Goal: Information Seeking & Learning: Learn about a topic

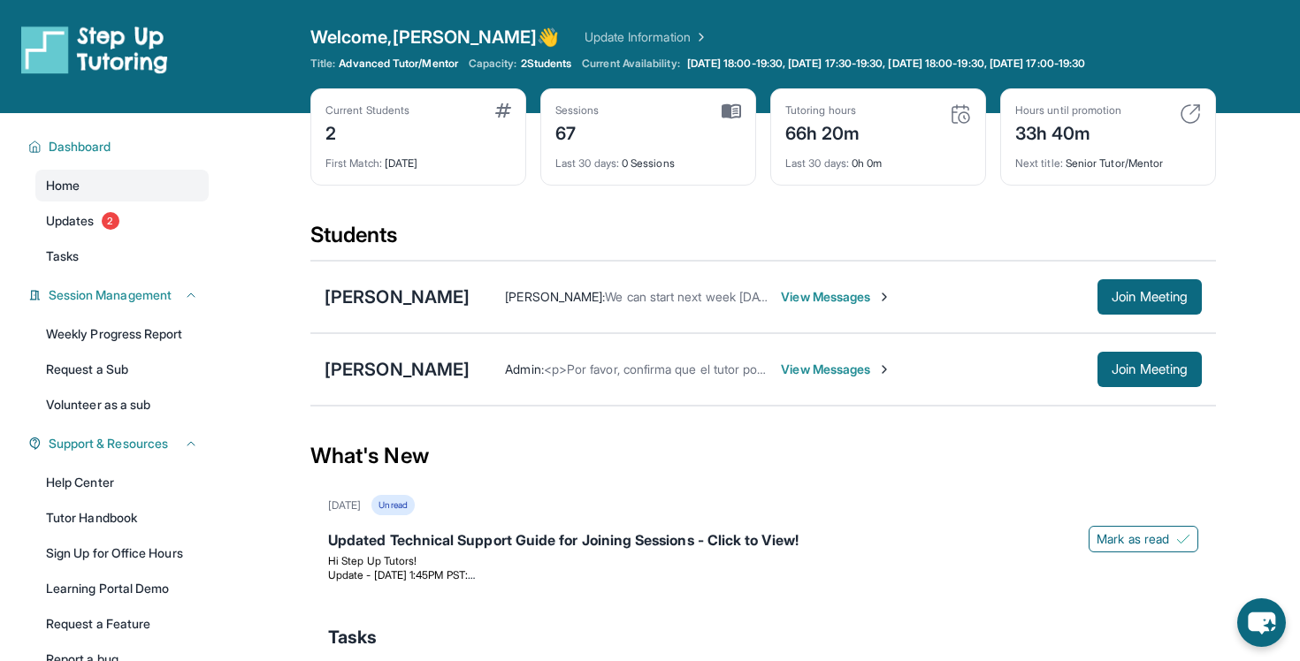
click at [148, 202] on div "Home Updates 2 Tasks" at bounding box center [121, 221] width 173 height 103
click at [144, 227] on link "Updates 2" at bounding box center [121, 221] width 173 height 32
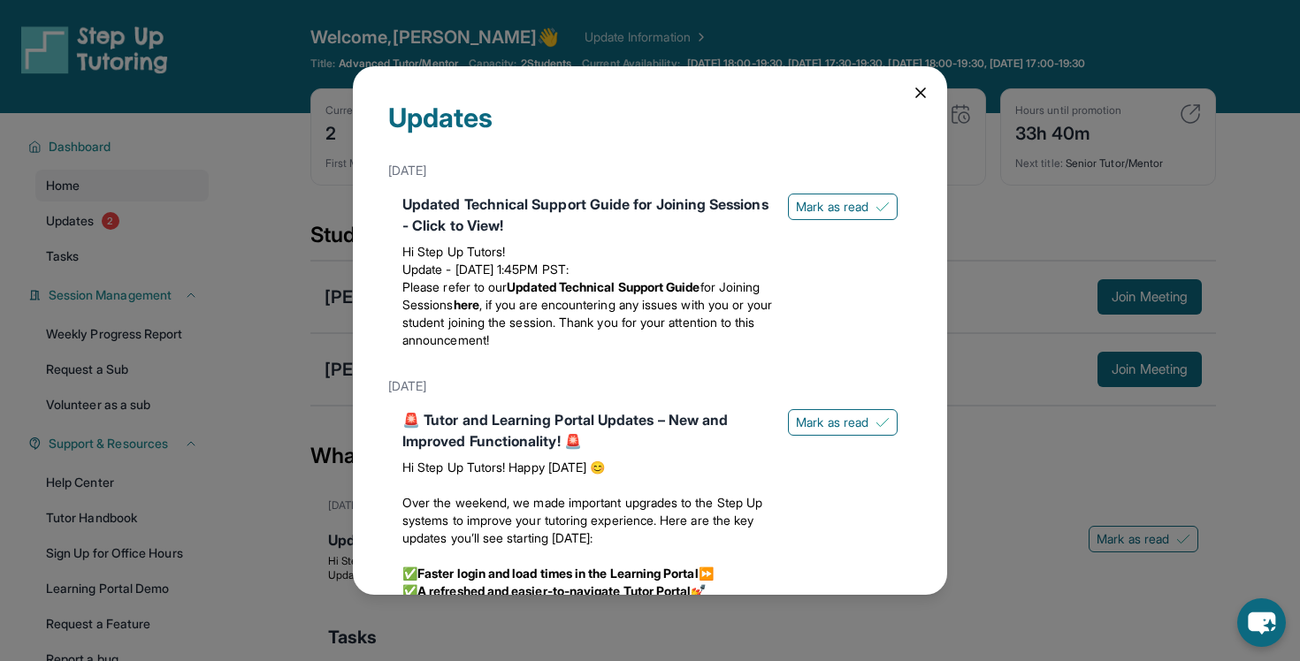
click at [928, 94] on icon at bounding box center [921, 93] width 18 height 18
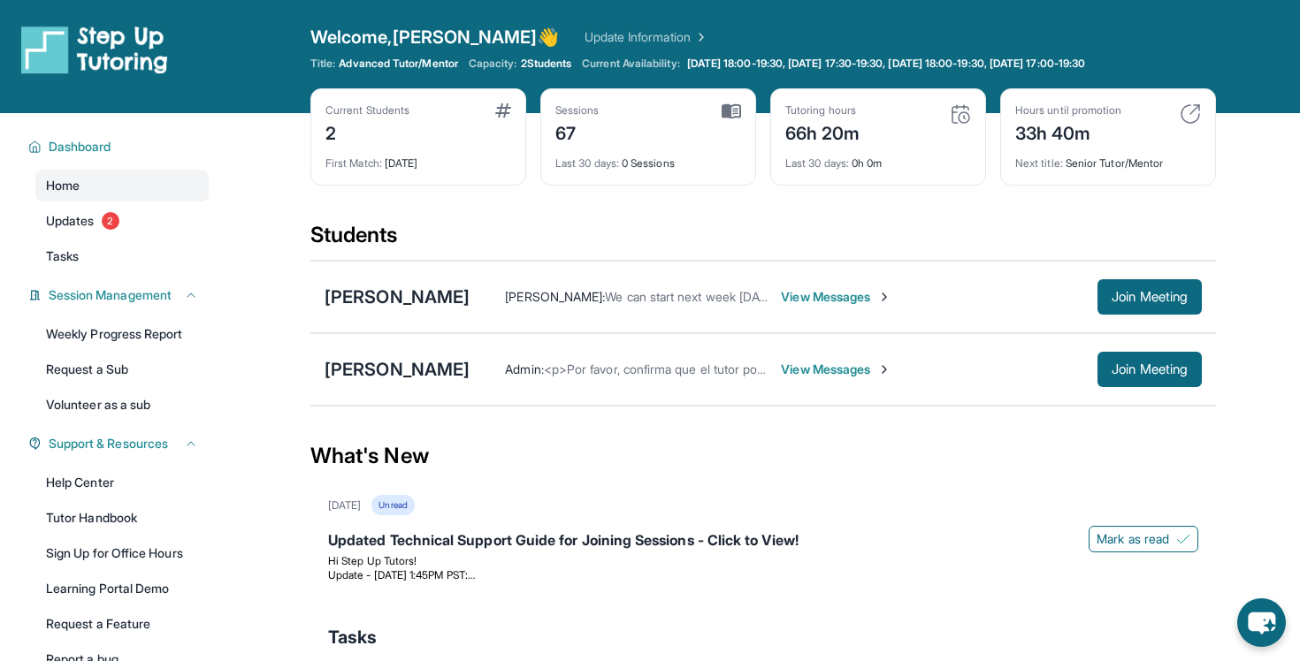
click at [783, 362] on span "View Messages" at bounding box center [836, 370] width 111 height 18
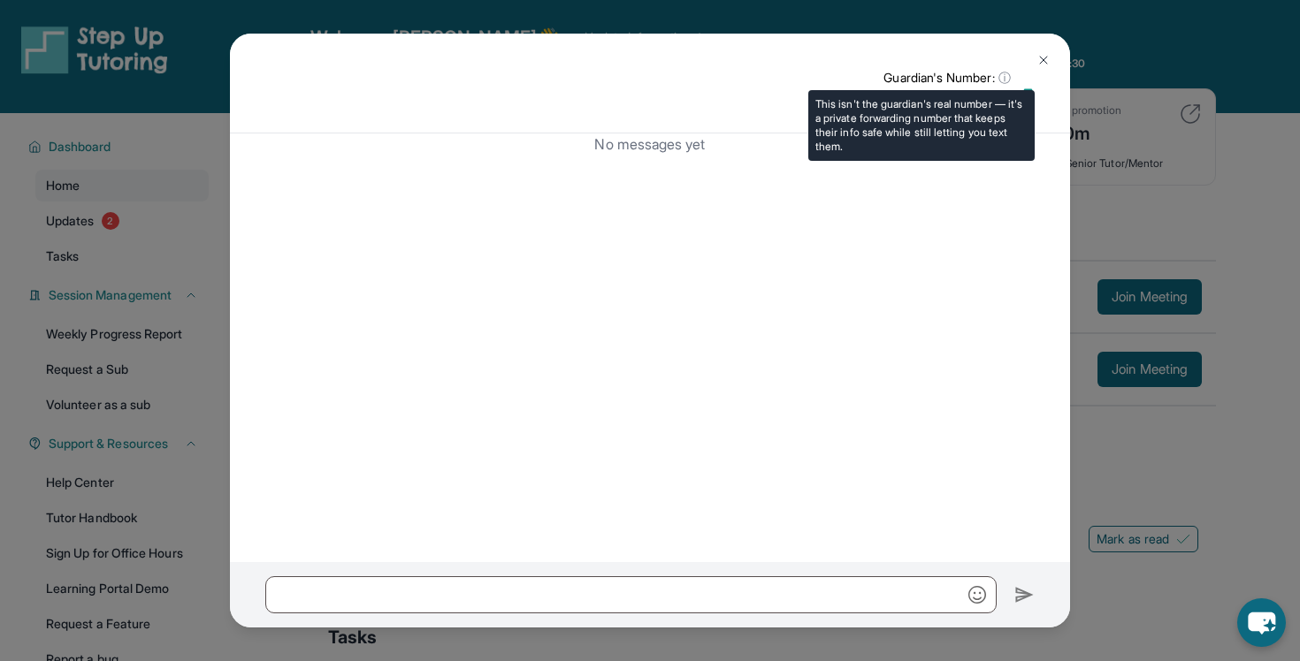
click at [1002, 73] on span "ⓘ" at bounding box center [1004, 78] width 12 height 18
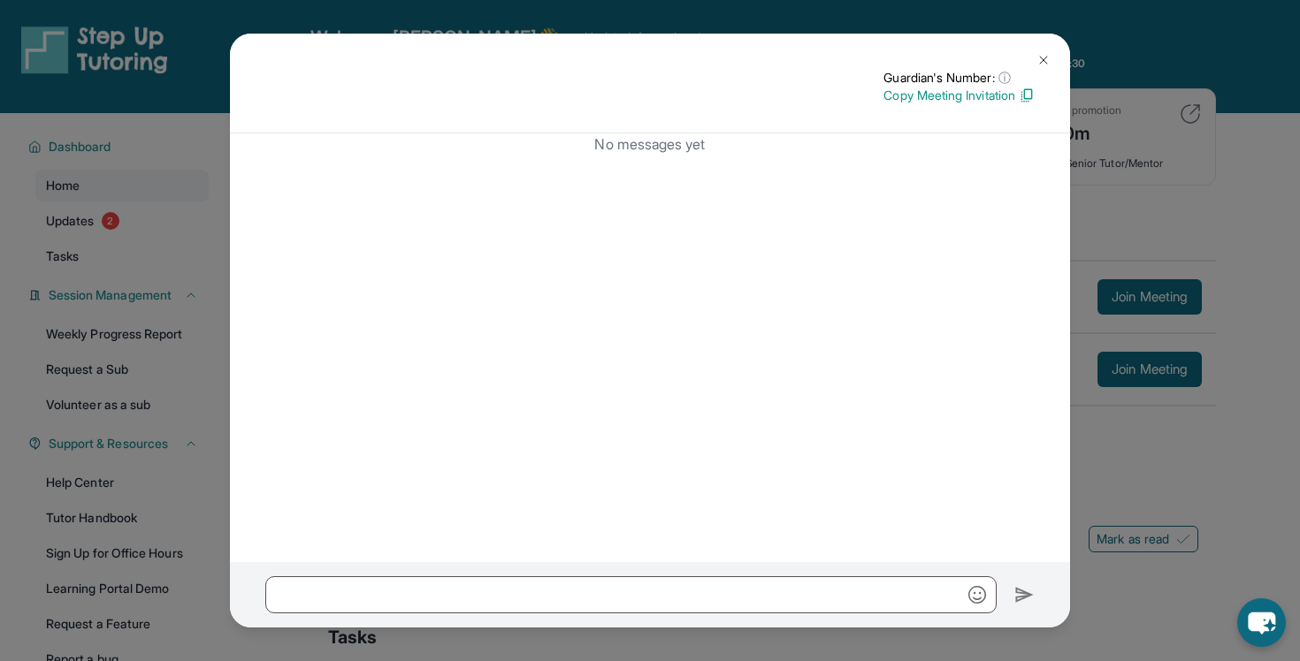
click at [1038, 59] on img at bounding box center [1043, 60] width 14 height 14
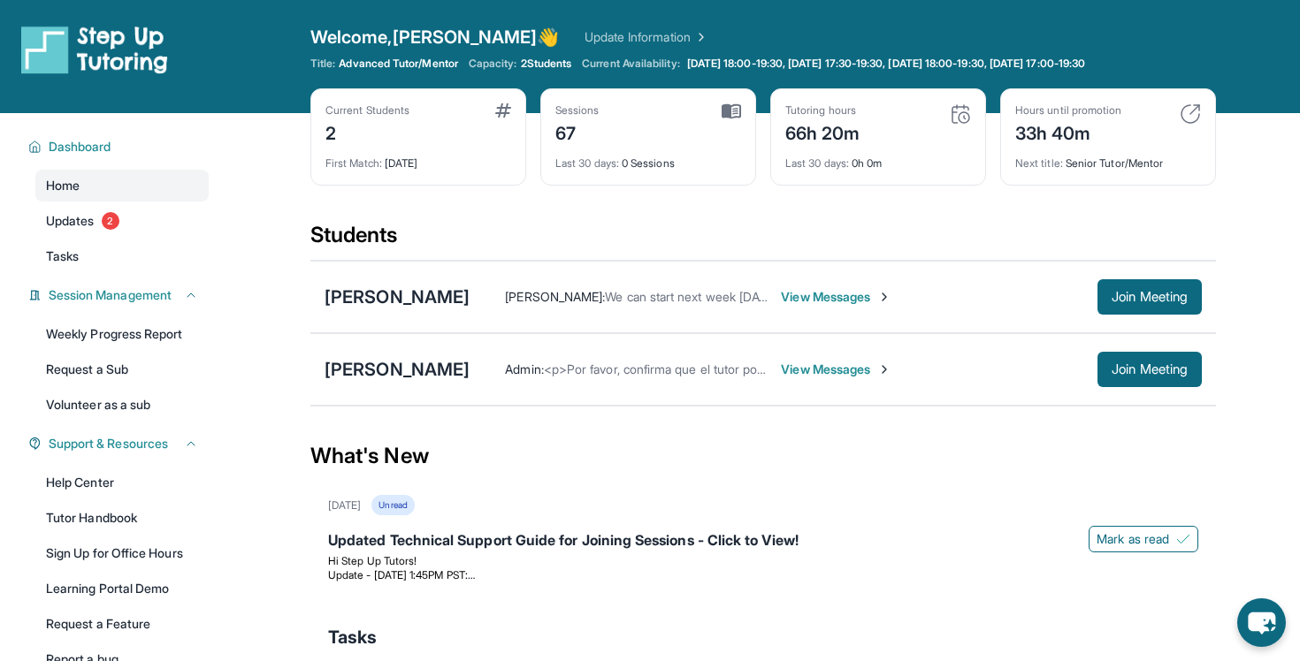
click at [781, 373] on span "View Messages" at bounding box center [836, 370] width 111 height 18
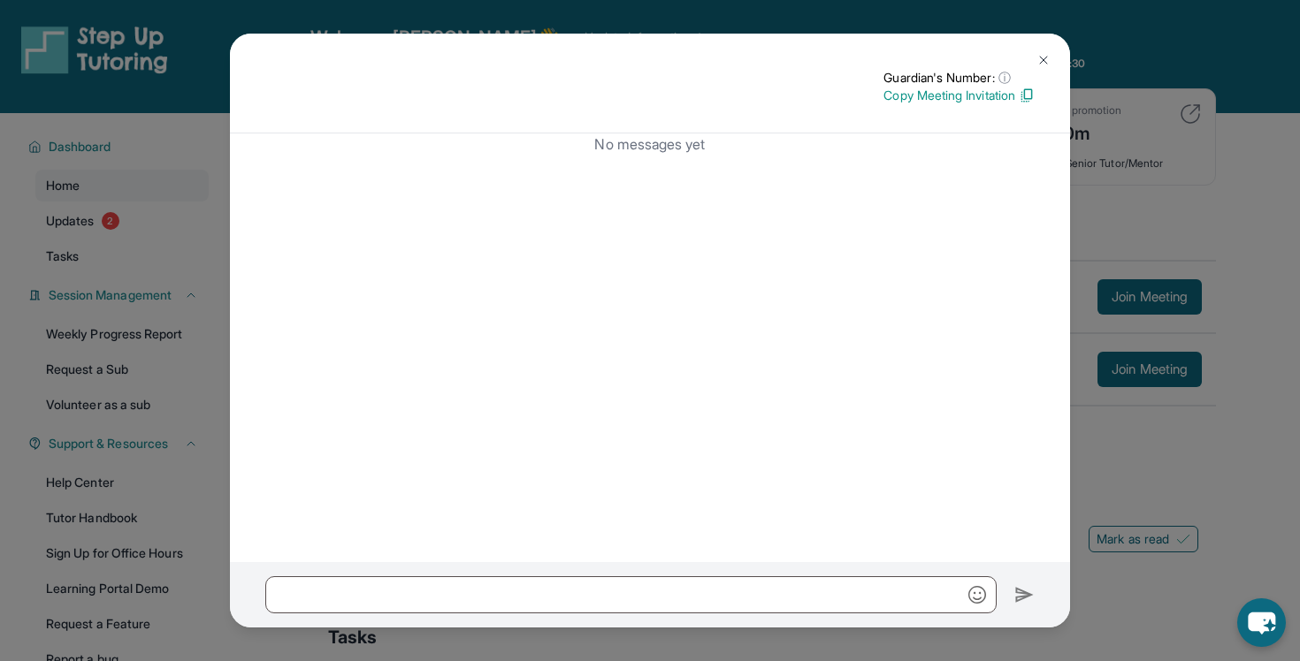
click at [1041, 59] on img at bounding box center [1043, 60] width 14 height 14
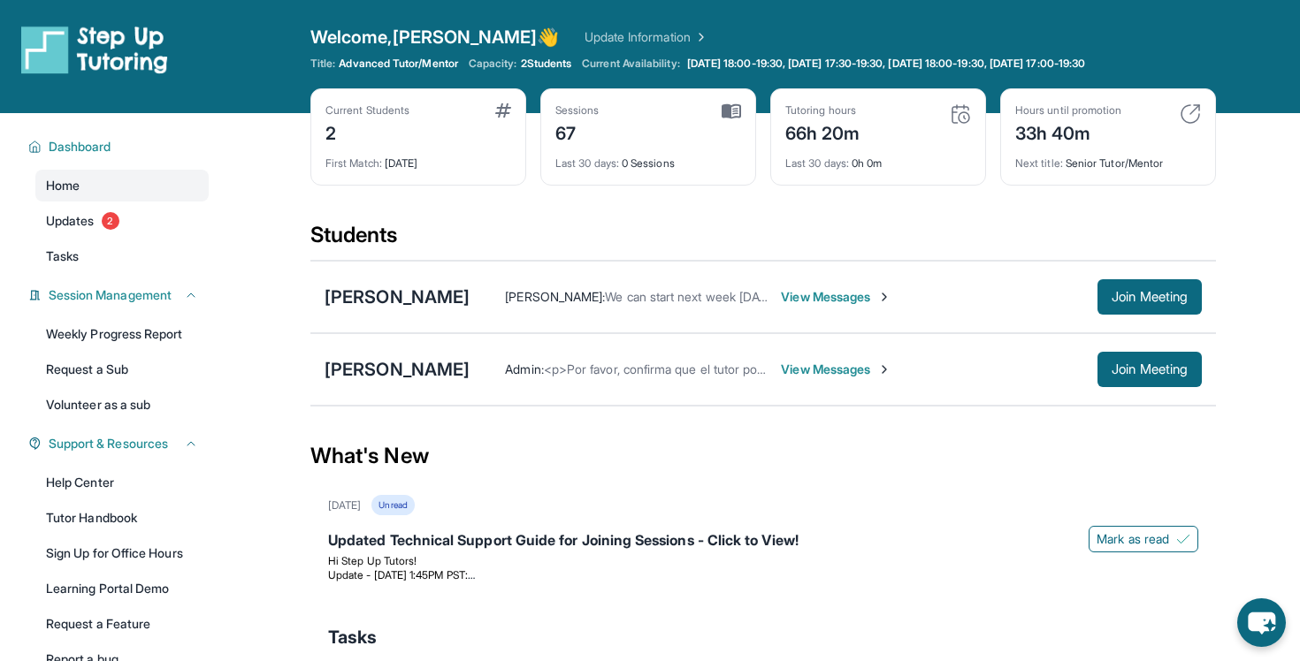
click at [546, 57] on span "2 Students" at bounding box center [546, 64] width 51 height 14
click at [386, 372] on div "[PERSON_NAME]" at bounding box center [397, 369] width 145 height 25
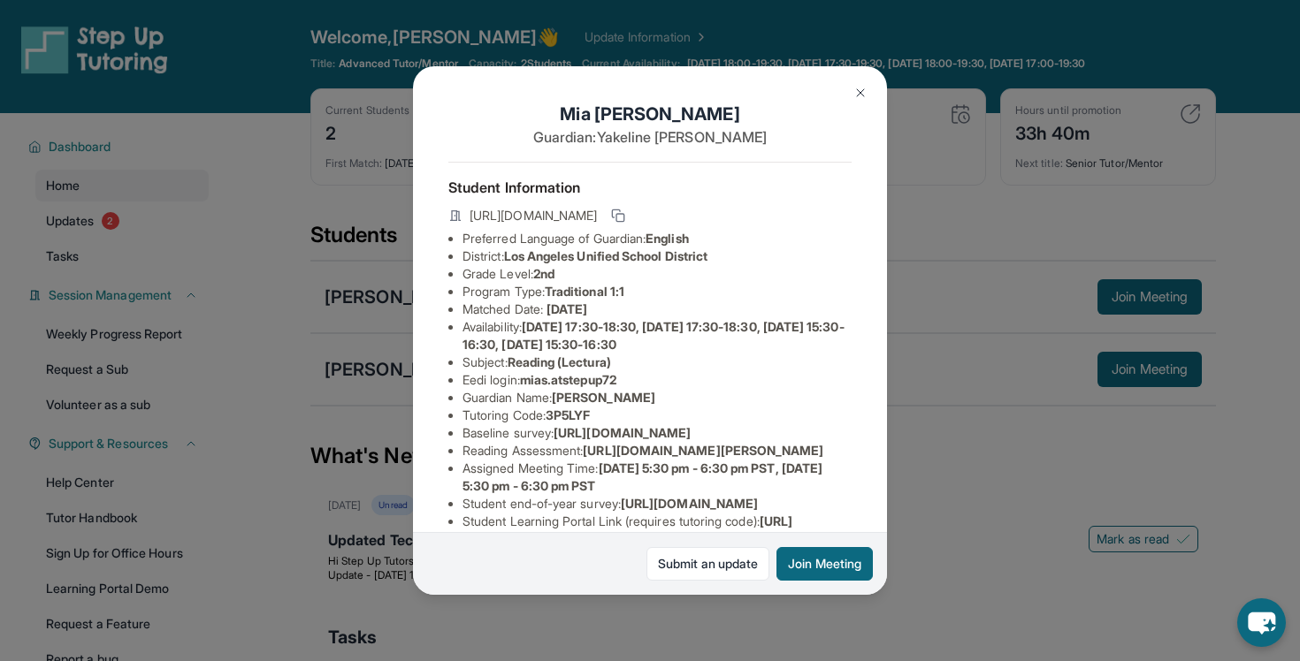
click at [865, 93] on img at bounding box center [860, 93] width 14 height 14
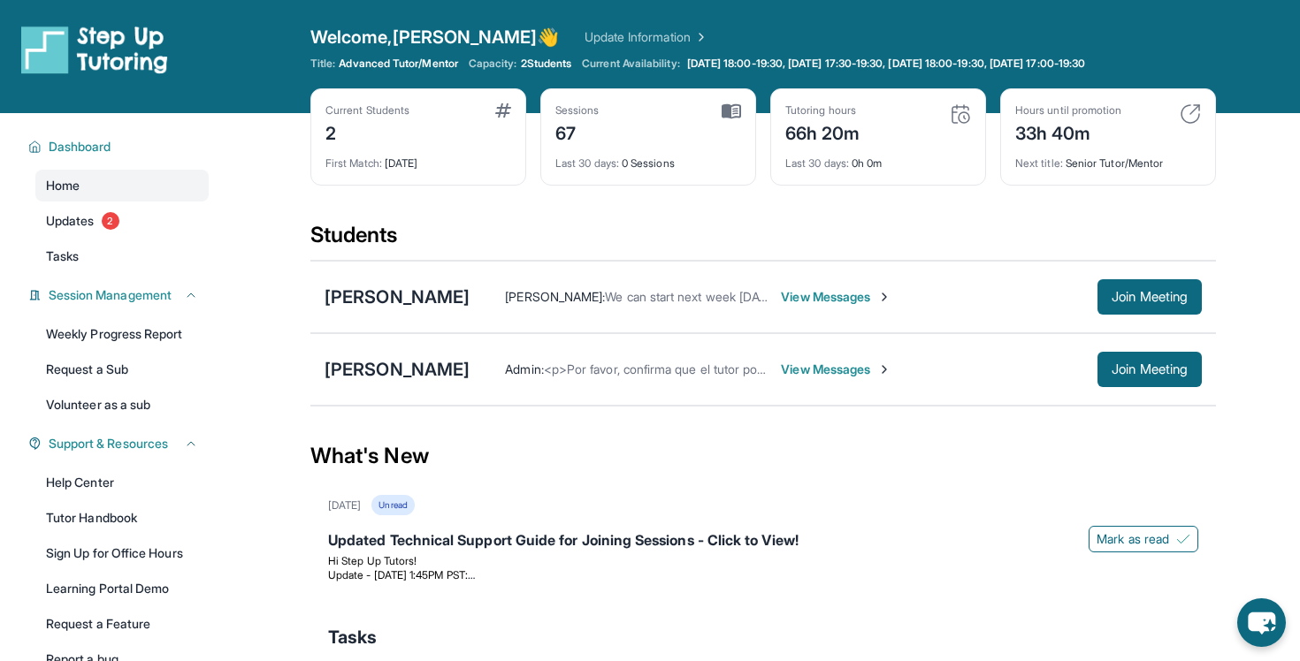
click at [791, 358] on div "Admin : <p>Por favor, confirma que el tutor podrá asistir a tu primera hora de …" at bounding box center [836, 369] width 732 height 35
click at [791, 365] on span "View Messages" at bounding box center [836, 370] width 111 height 18
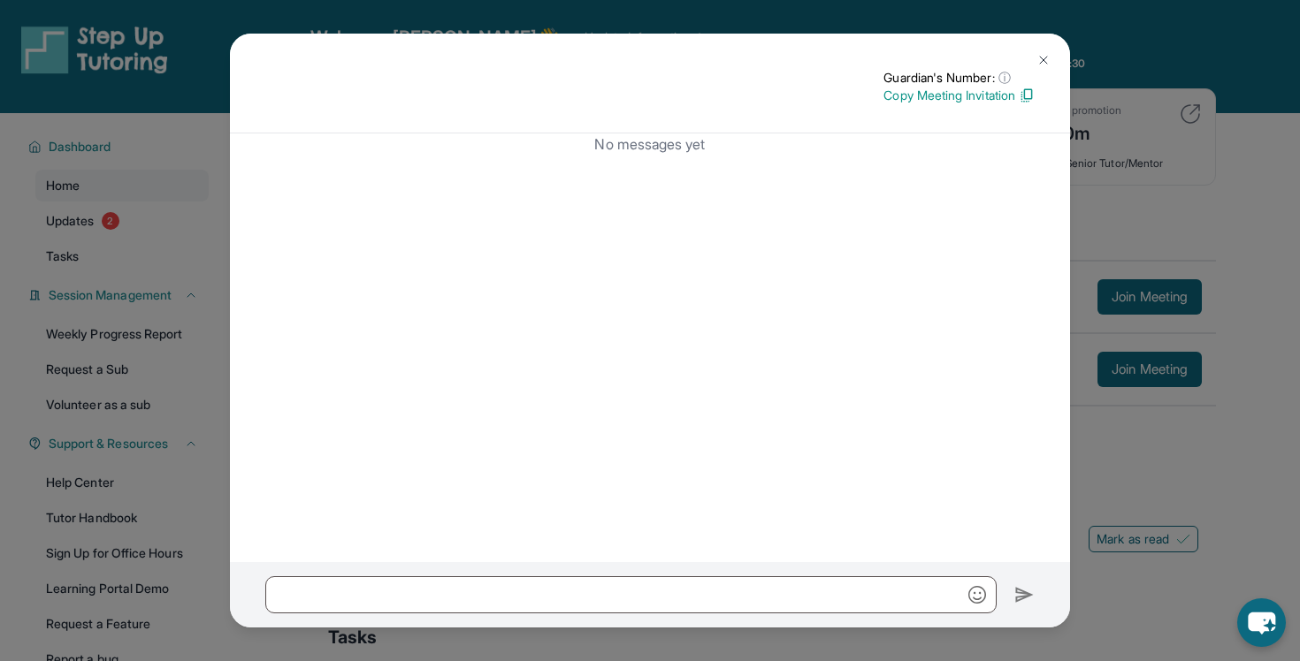
click at [1048, 63] on img at bounding box center [1043, 60] width 14 height 14
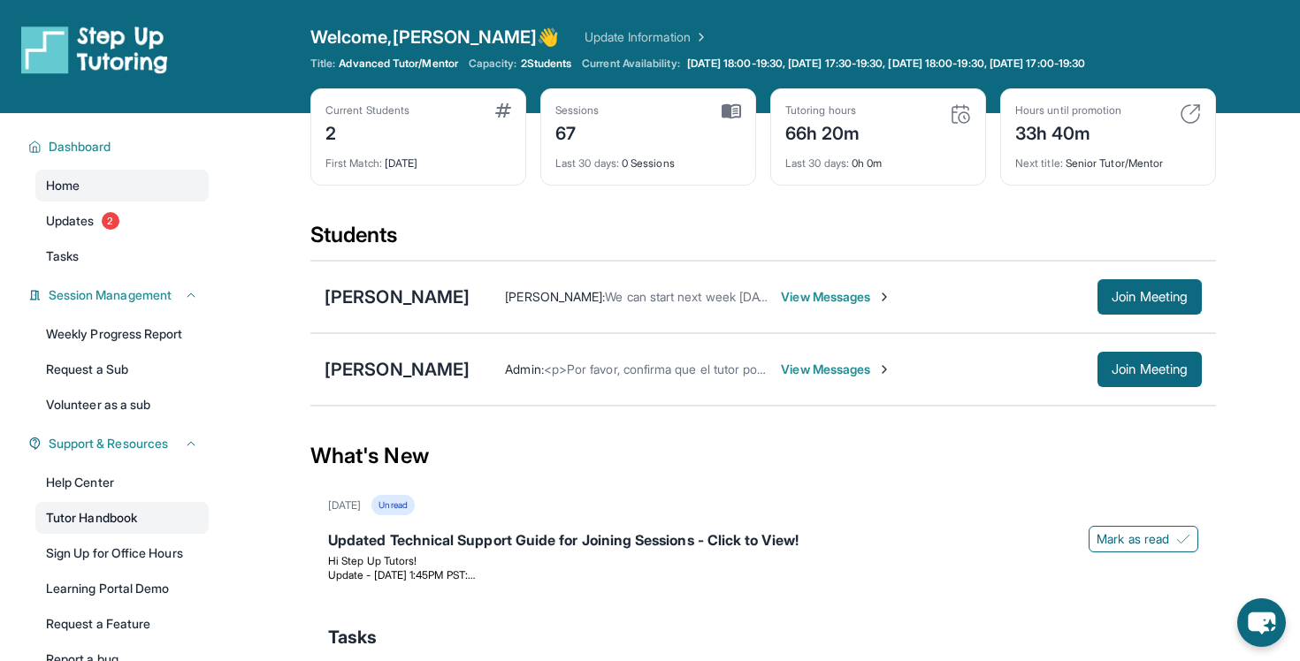
click at [137, 533] on link "Tutor Handbook" at bounding box center [121, 518] width 173 height 32
click at [399, 301] on div "[PERSON_NAME]" at bounding box center [397, 297] width 145 height 25
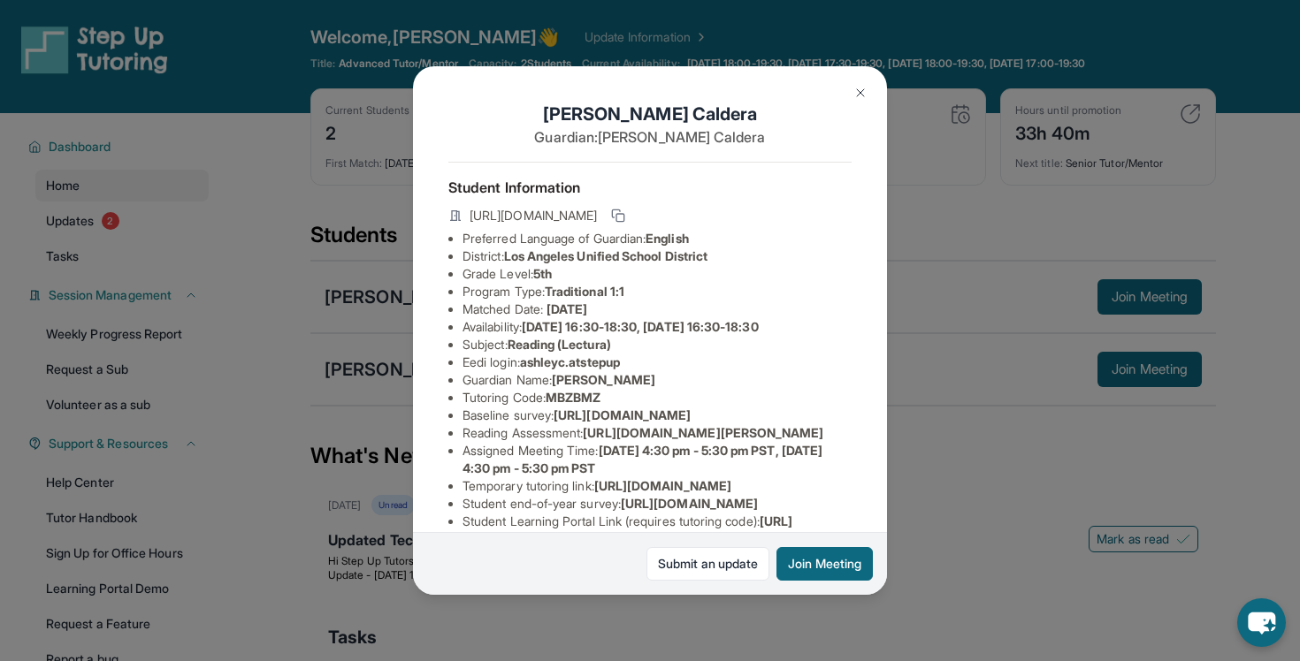
click at [859, 97] on img at bounding box center [860, 93] width 14 height 14
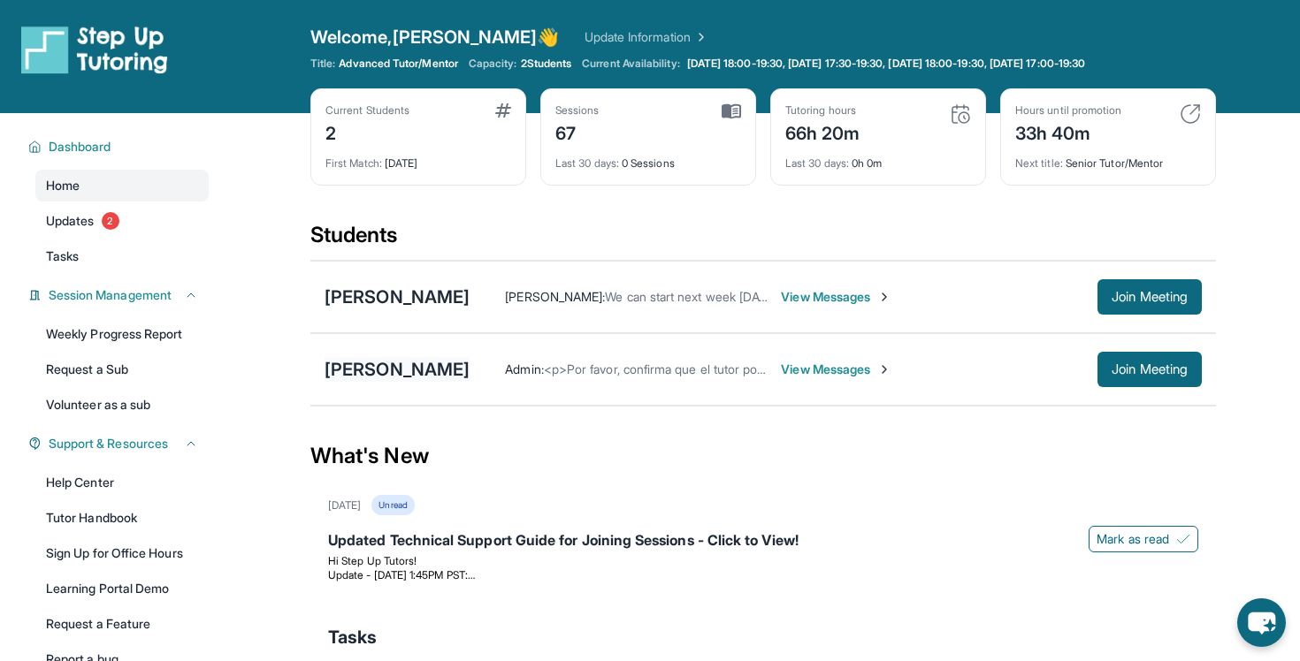
click at [403, 372] on div "[PERSON_NAME]" at bounding box center [397, 369] width 145 height 25
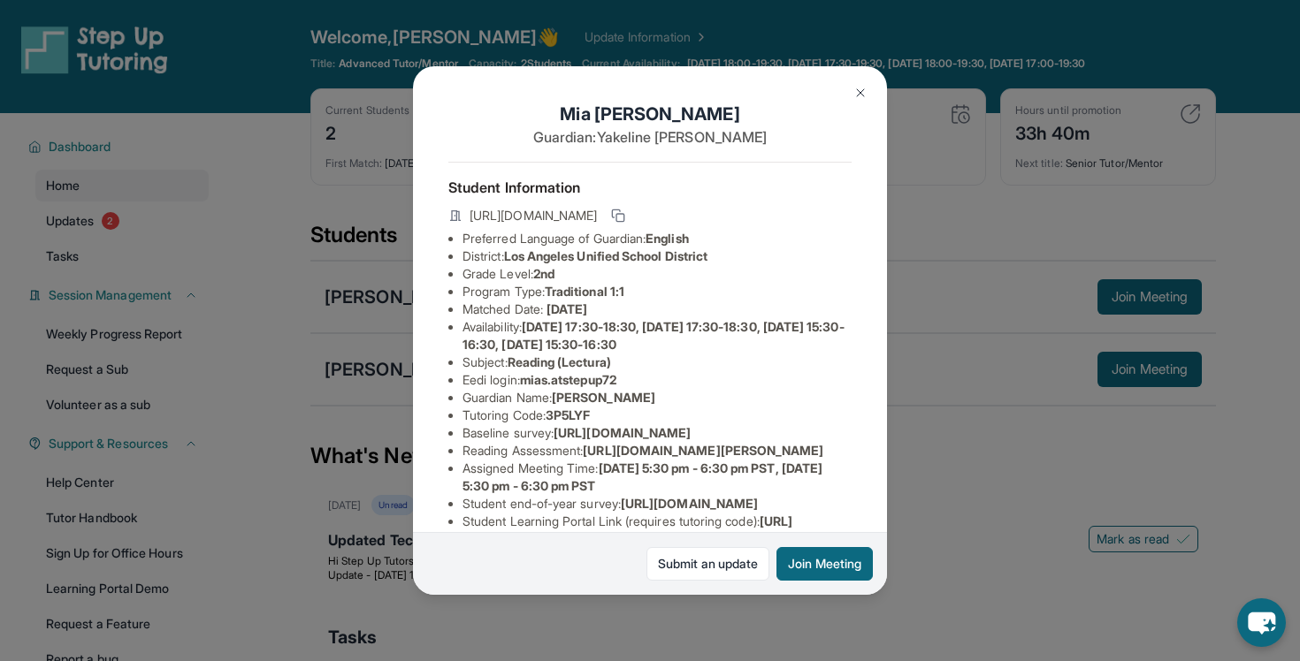
click at [867, 90] on img at bounding box center [860, 93] width 14 height 14
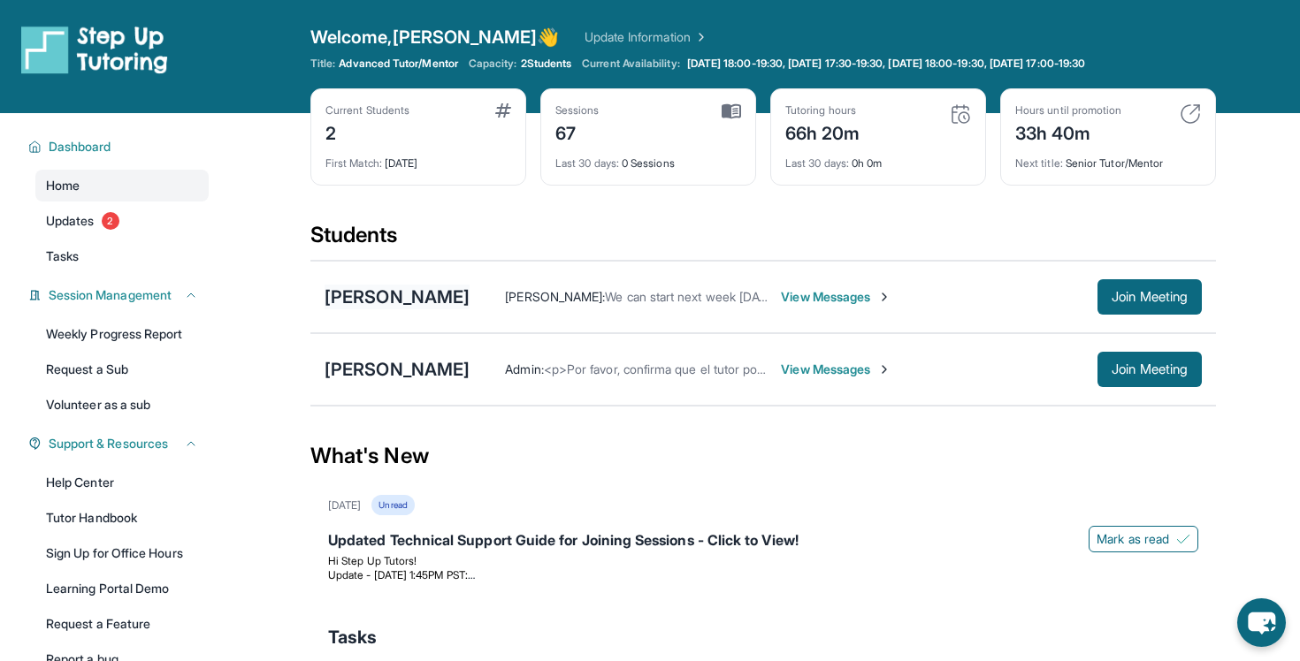
click at [367, 287] on div "[PERSON_NAME]" at bounding box center [397, 297] width 145 height 25
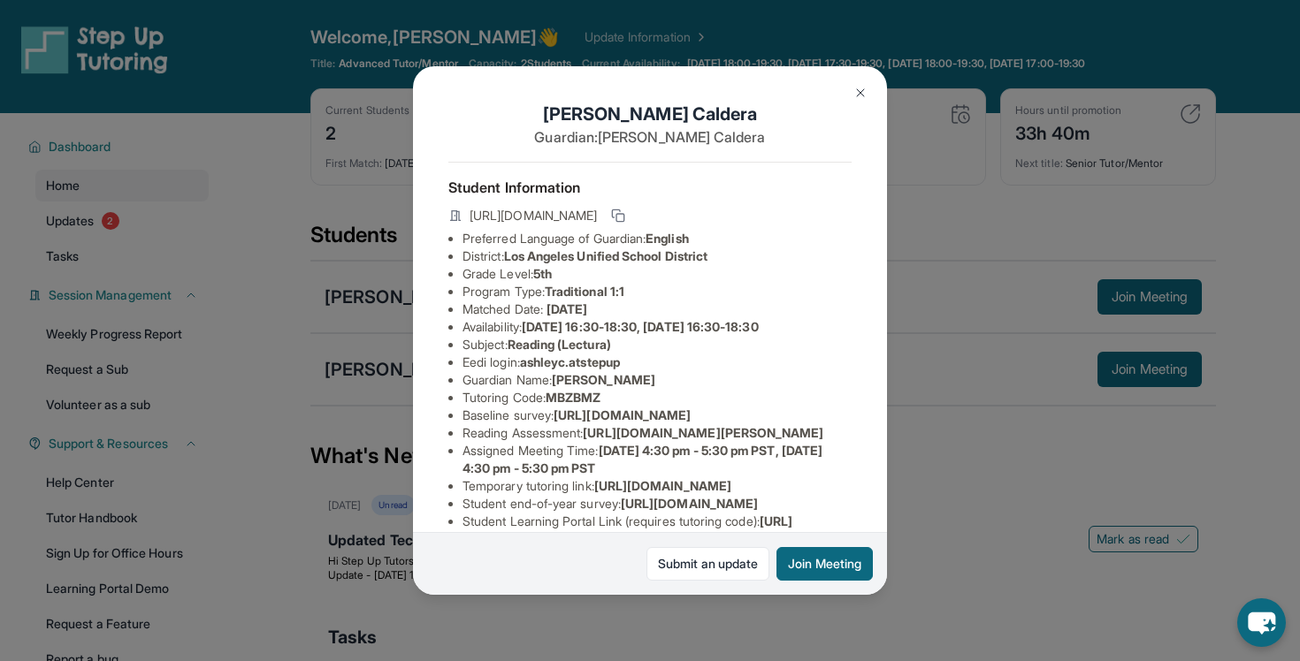
click at [862, 100] on button at bounding box center [860, 92] width 35 height 35
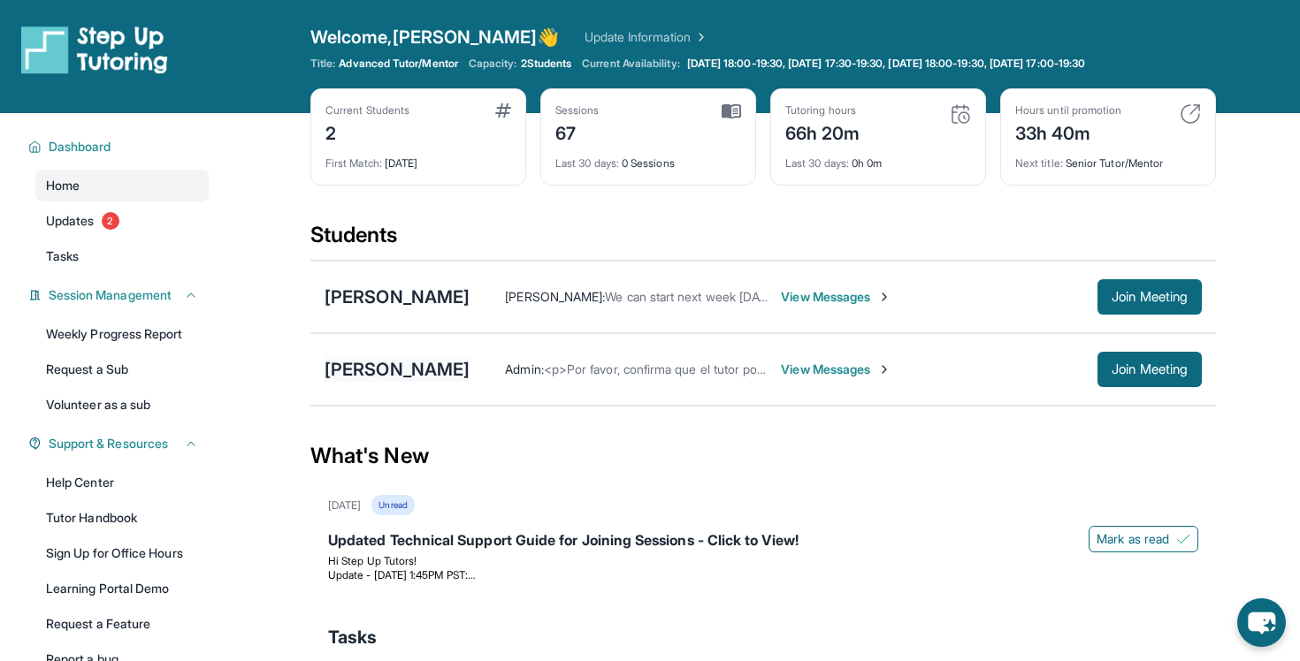
click at [401, 371] on div "[PERSON_NAME]" at bounding box center [397, 369] width 145 height 25
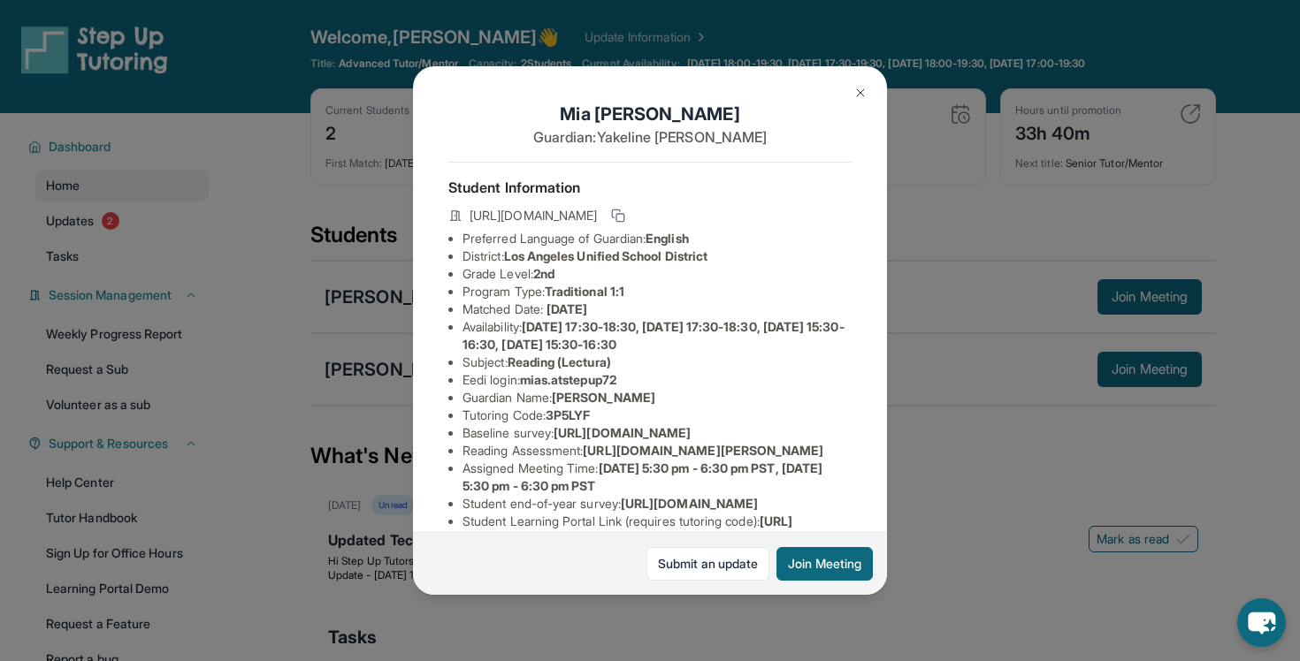
click at [866, 96] on img at bounding box center [860, 93] width 14 height 14
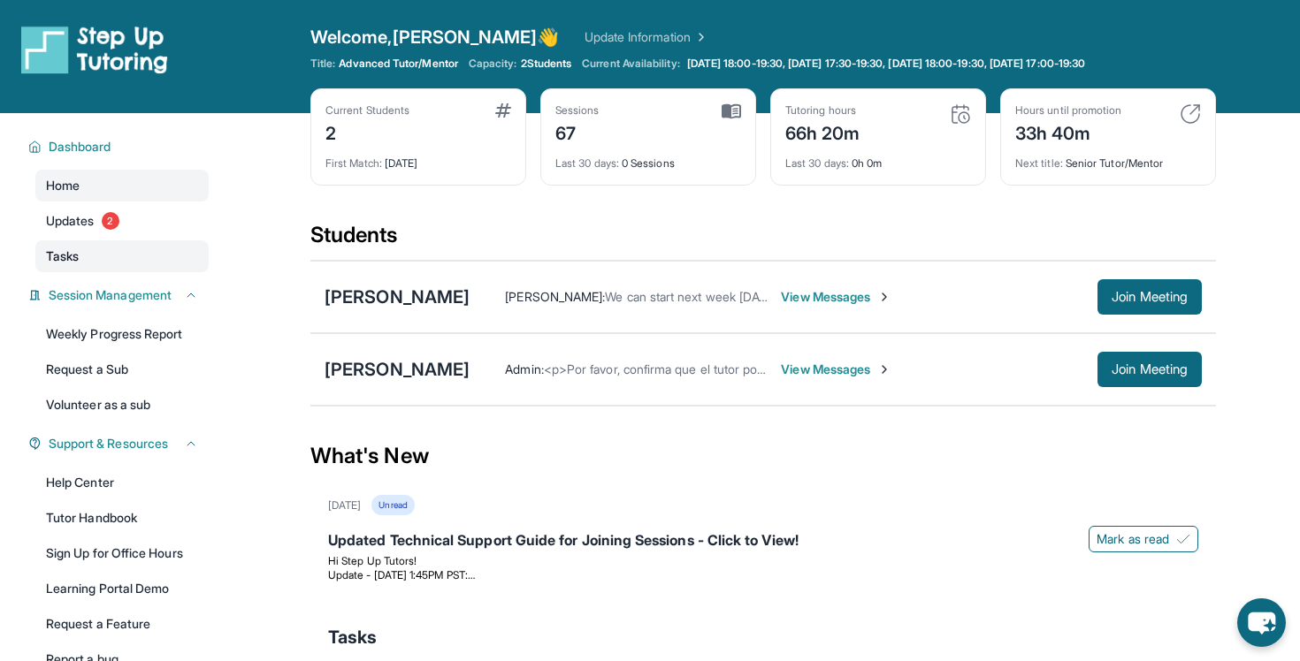
click at [128, 256] on link "Tasks" at bounding box center [121, 257] width 173 height 32
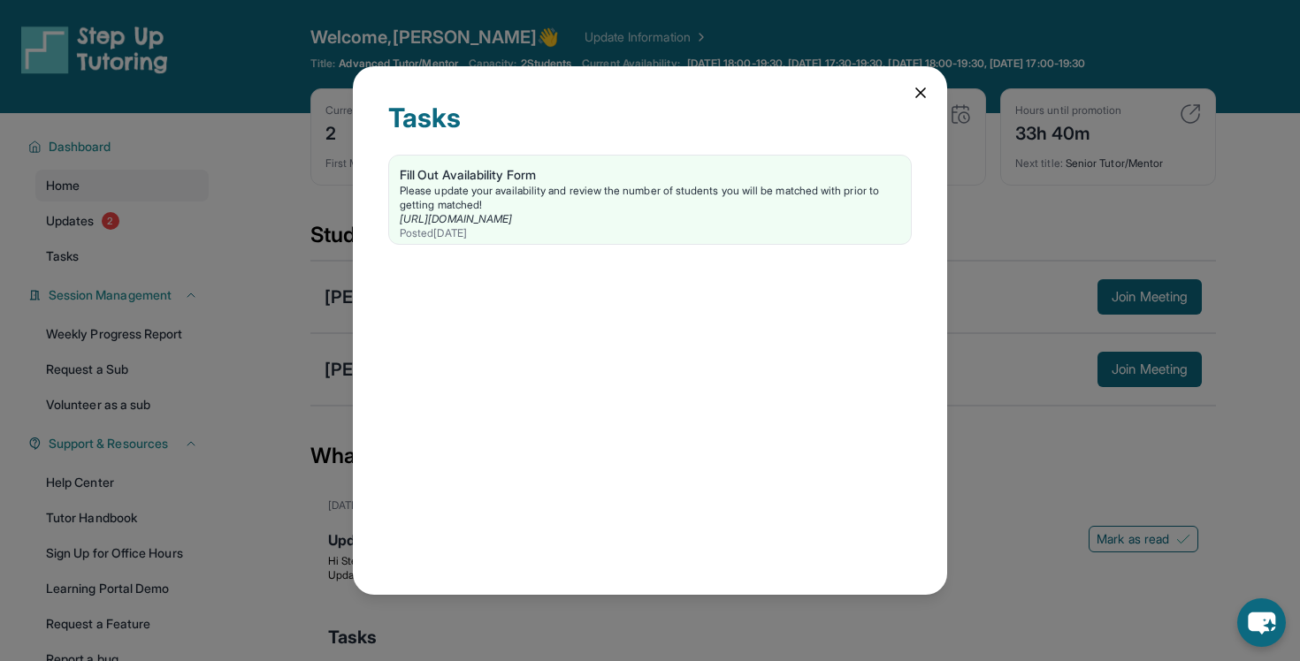
click at [922, 95] on icon at bounding box center [920, 92] width 9 height 9
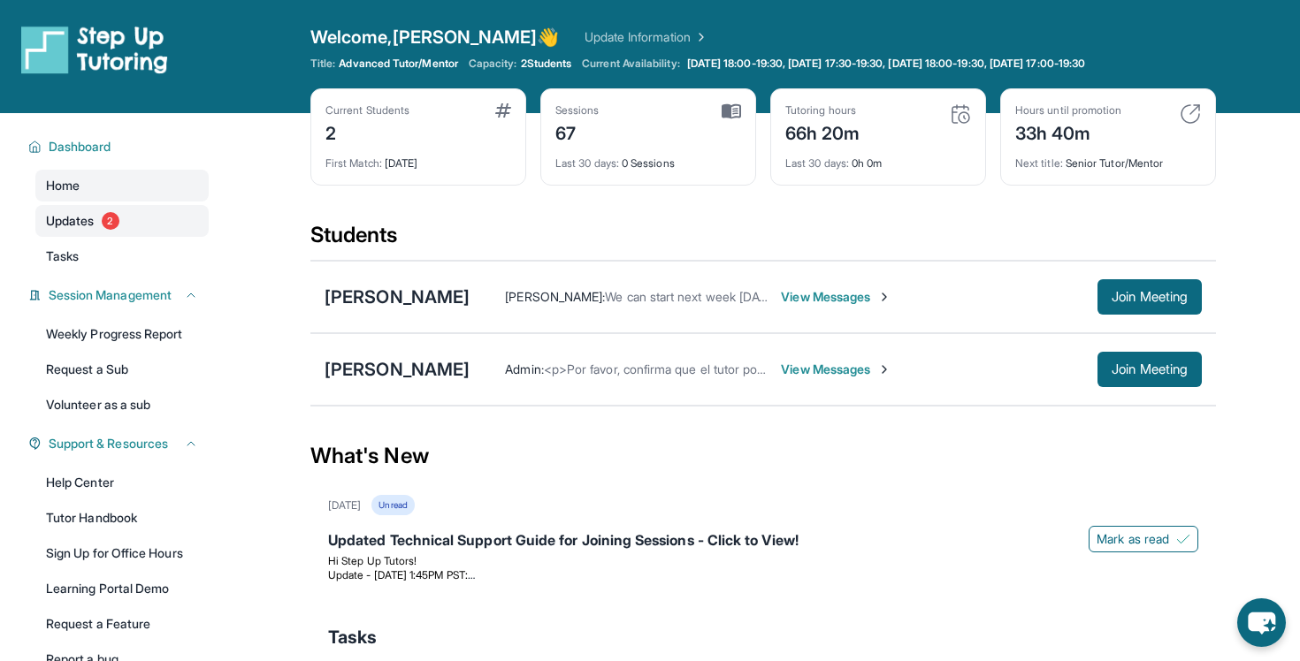
click at [98, 229] on link "Updates 2" at bounding box center [121, 221] width 173 height 32
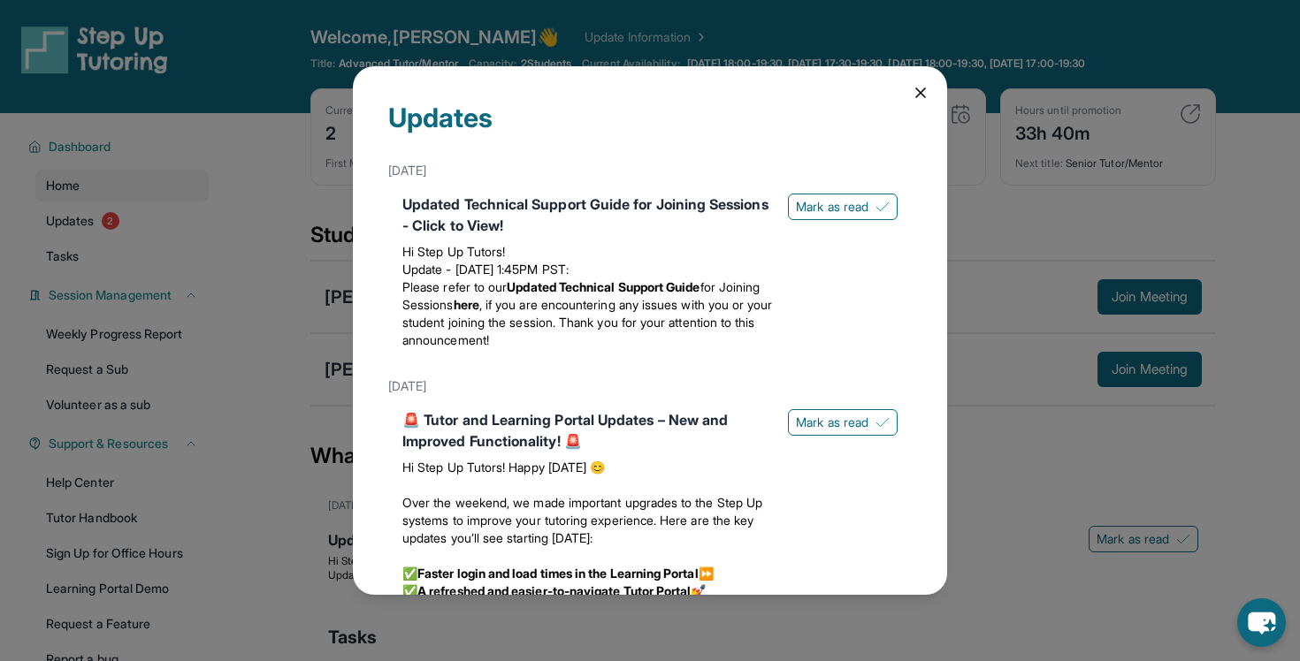
click at [921, 84] on icon at bounding box center [921, 93] width 18 height 18
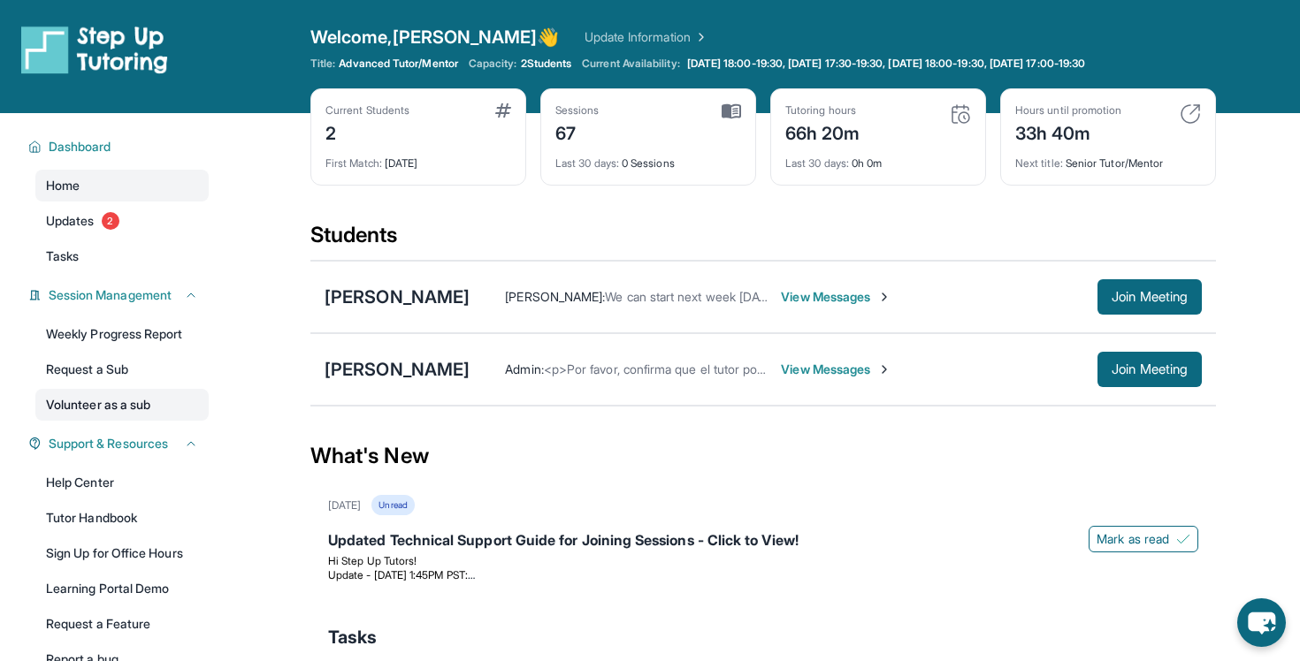
click at [167, 401] on link "Volunteer as a sub" at bounding box center [121, 405] width 173 height 32
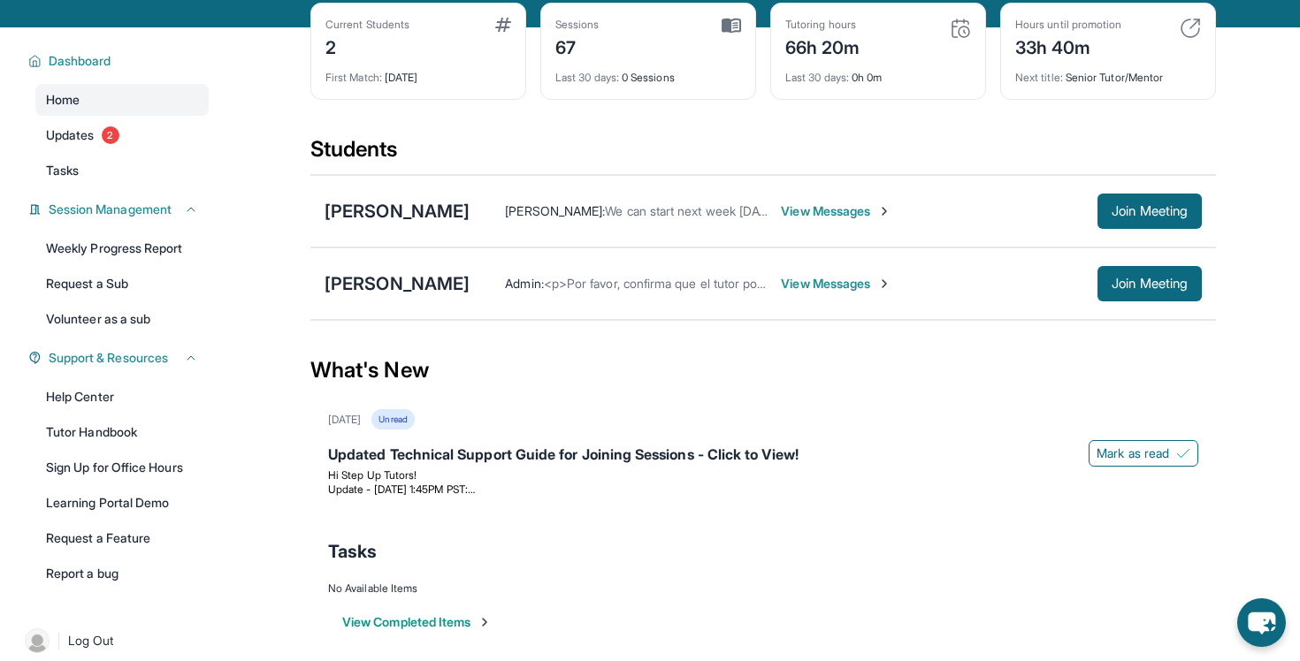
scroll to position [113, 0]
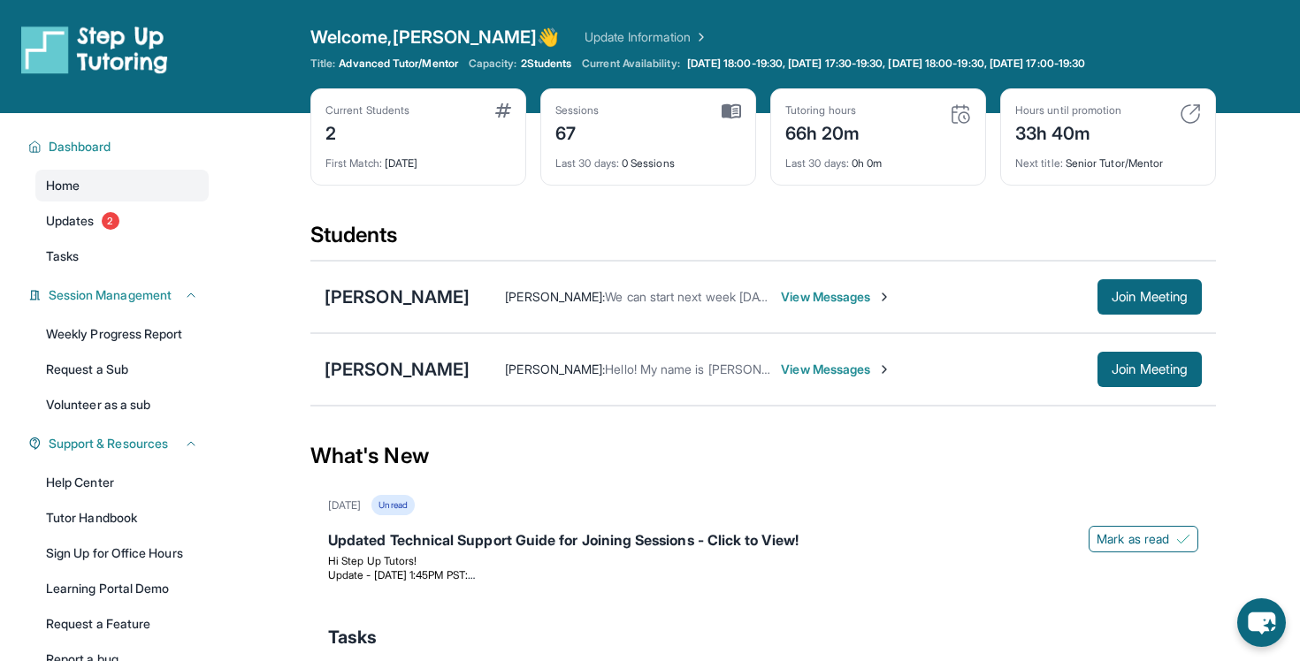
scroll to position [113, 0]
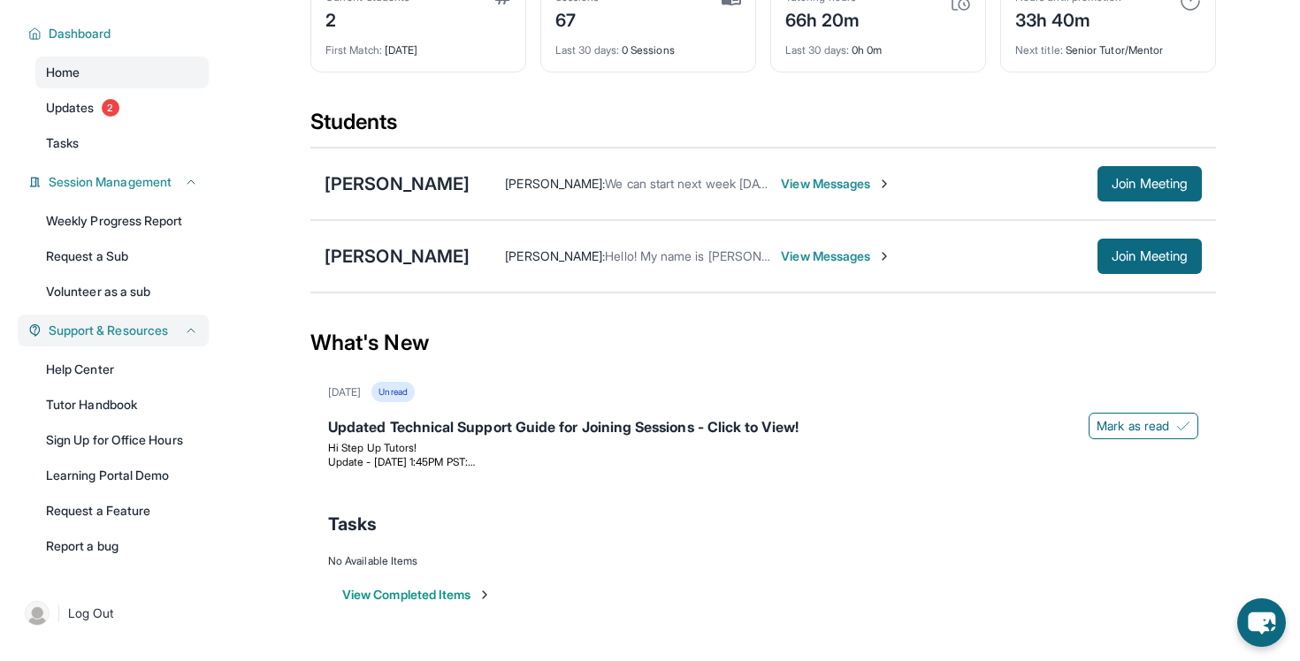
click at [168, 335] on span "Support & Resources" at bounding box center [108, 331] width 119 height 18
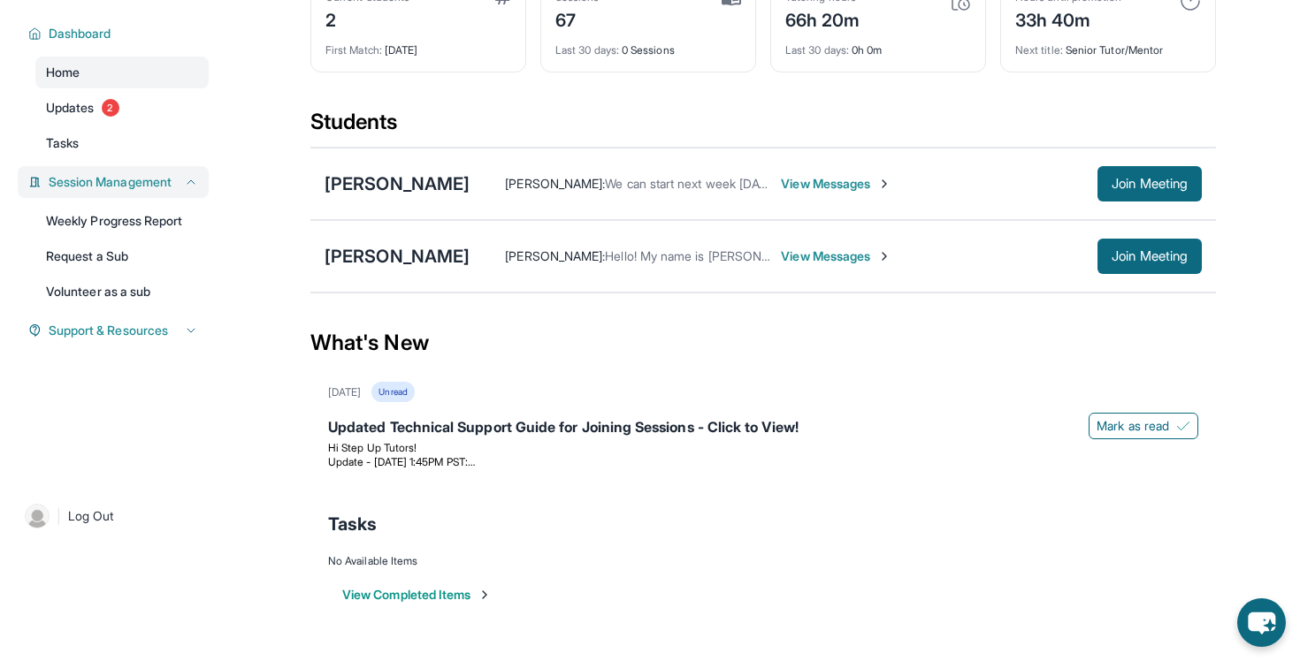
click at [186, 180] on icon at bounding box center [191, 182] width 14 height 14
click at [151, 323] on span "Support & Resources" at bounding box center [108, 331] width 119 height 18
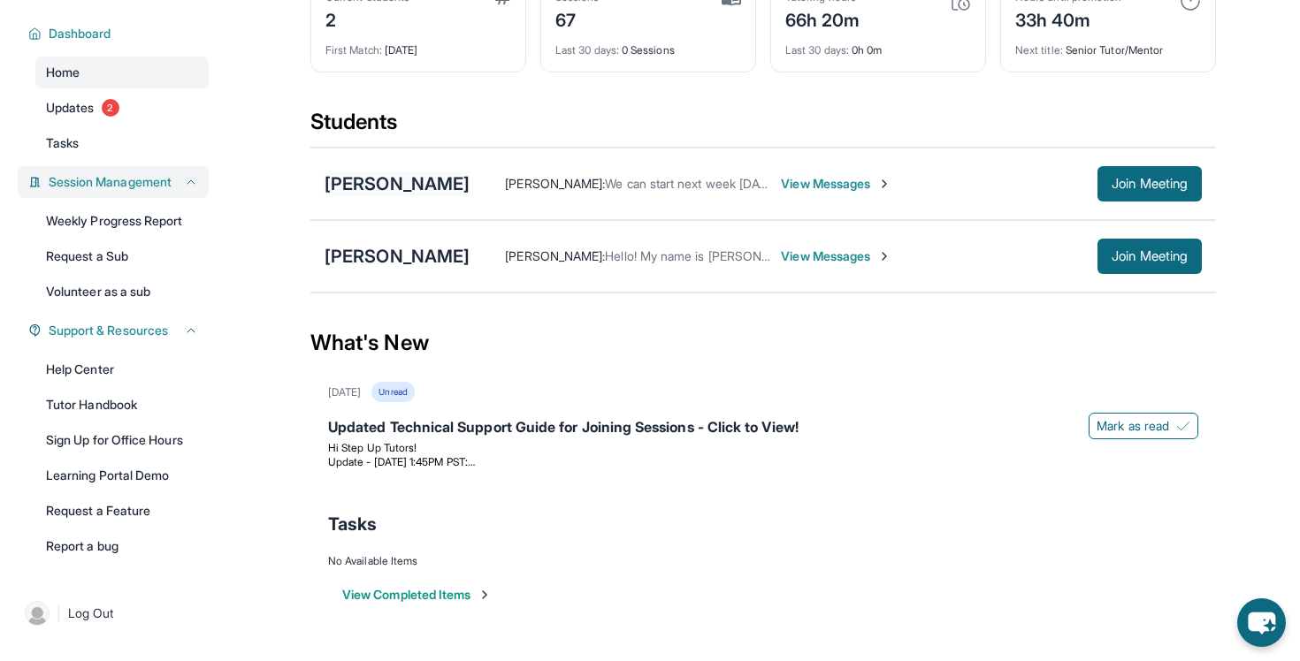
click at [437, 178] on div "[PERSON_NAME]" at bounding box center [397, 184] width 145 height 25
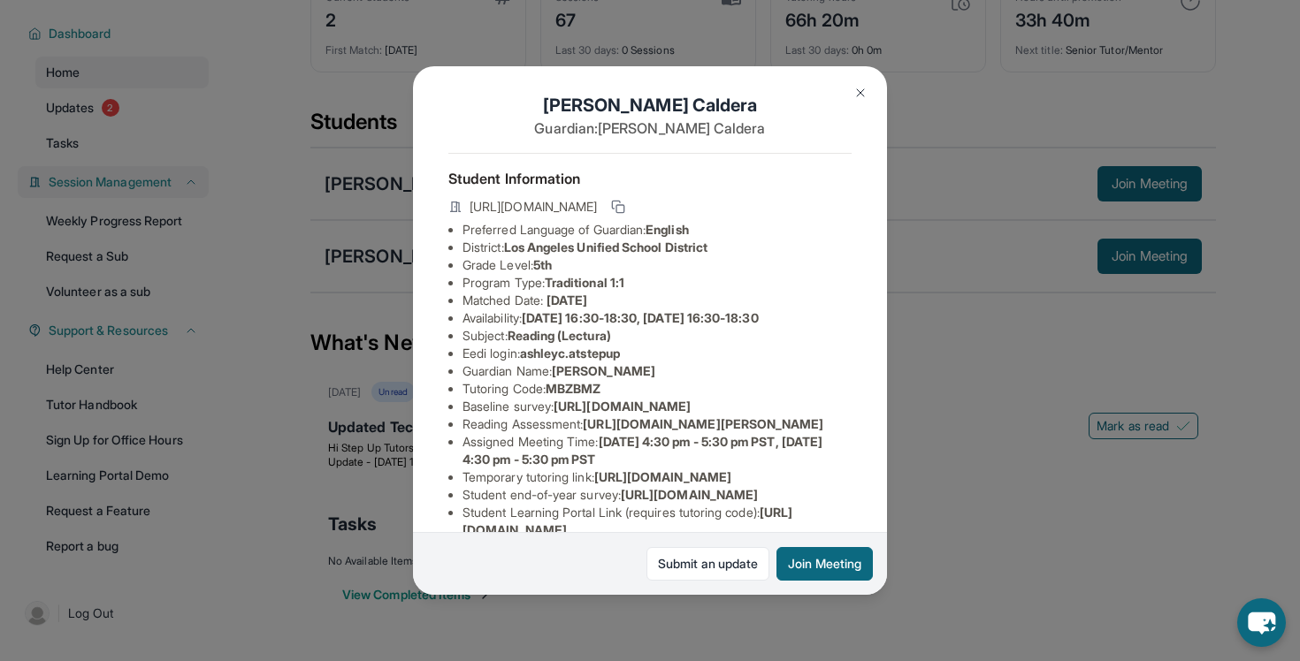
scroll to position [11, 0]
click at [559, 411] on span "[URL][DOMAIN_NAME]" at bounding box center [622, 403] width 137 height 15
click at [564, 411] on span "[URL][DOMAIN_NAME]" at bounding box center [622, 403] width 137 height 15
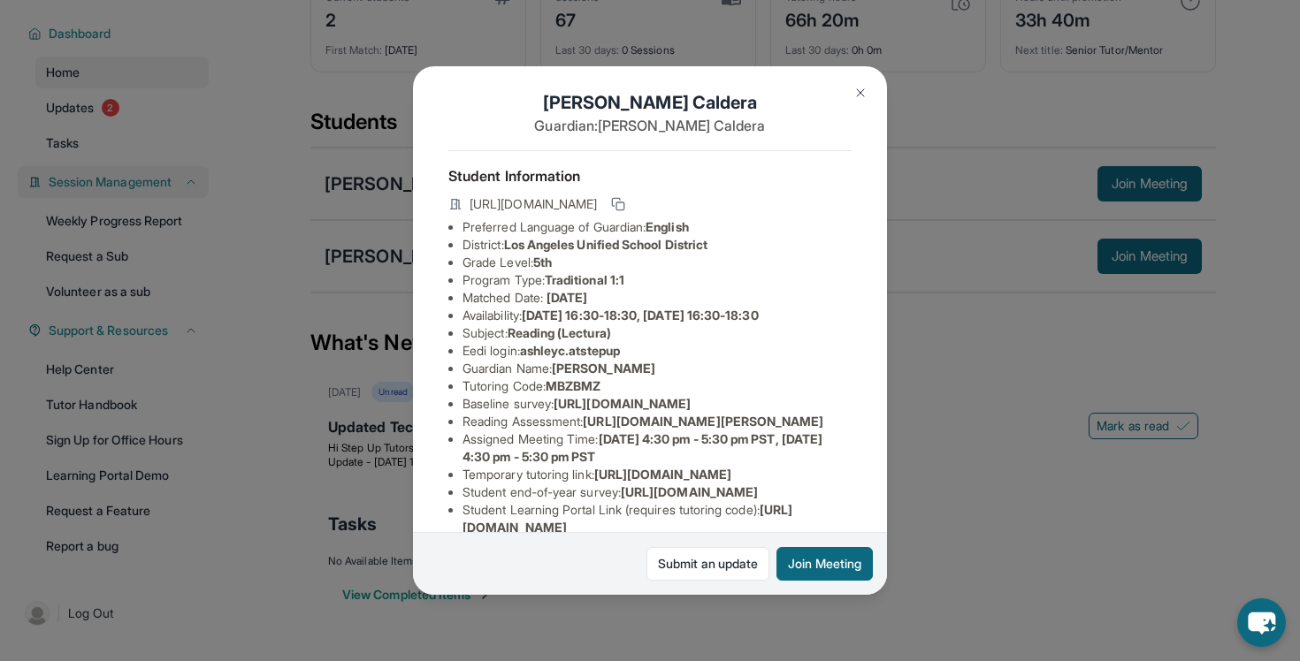
drag, startPoint x: 465, startPoint y: 424, endPoint x: 795, endPoint y: 462, distance: 332.0
click at [795, 462] on div "[PERSON_NAME] Guardian: [PERSON_NAME] Student Information [URL][DOMAIN_NAME] Pr…" at bounding box center [650, 330] width 474 height 529
copy span "[URL][DOMAIN_NAME]"
click at [602, 356] on span "ashleyc.atstepup" at bounding box center [570, 350] width 100 height 15
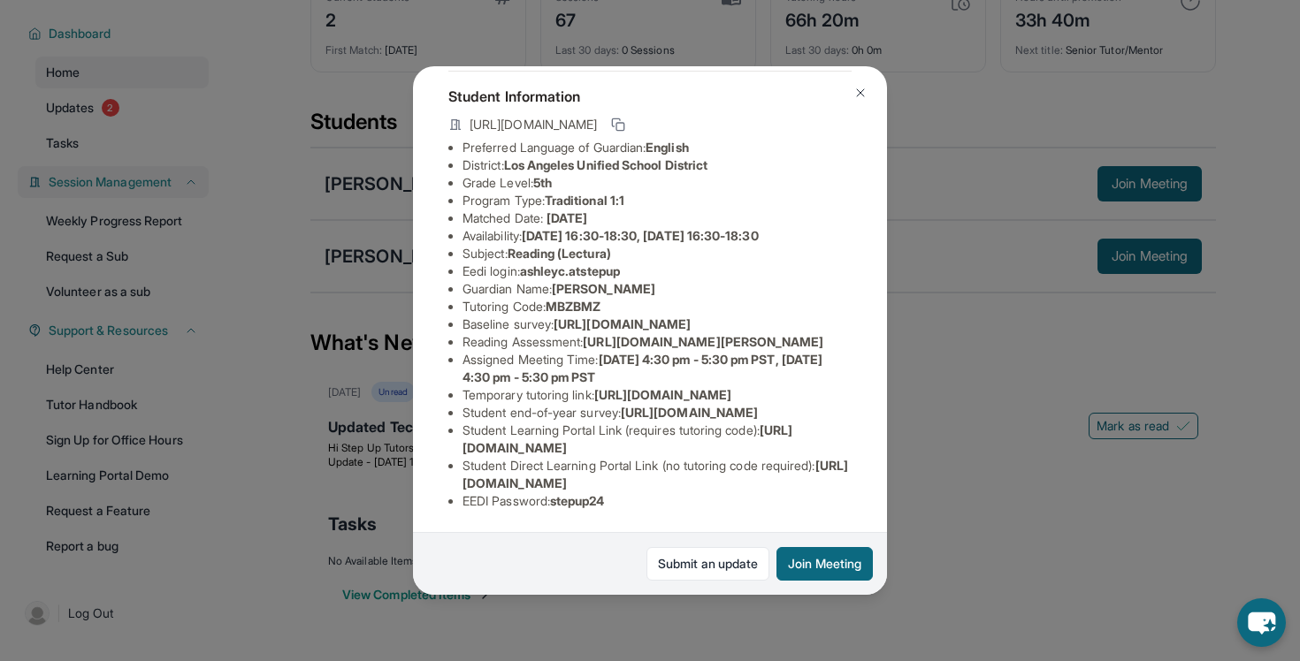
scroll to position [165, 0]
drag, startPoint x: 594, startPoint y: 321, endPoint x: 838, endPoint y: 355, distance: 246.5
click at [823, 349] on span "[URL][DOMAIN_NAME][PERSON_NAME]" at bounding box center [703, 341] width 241 height 15
copy span "[URL][DOMAIN_NAME][PERSON_NAME]"
click at [597, 402] on span "[URL][DOMAIN_NAME]" at bounding box center [662, 394] width 137 height 15
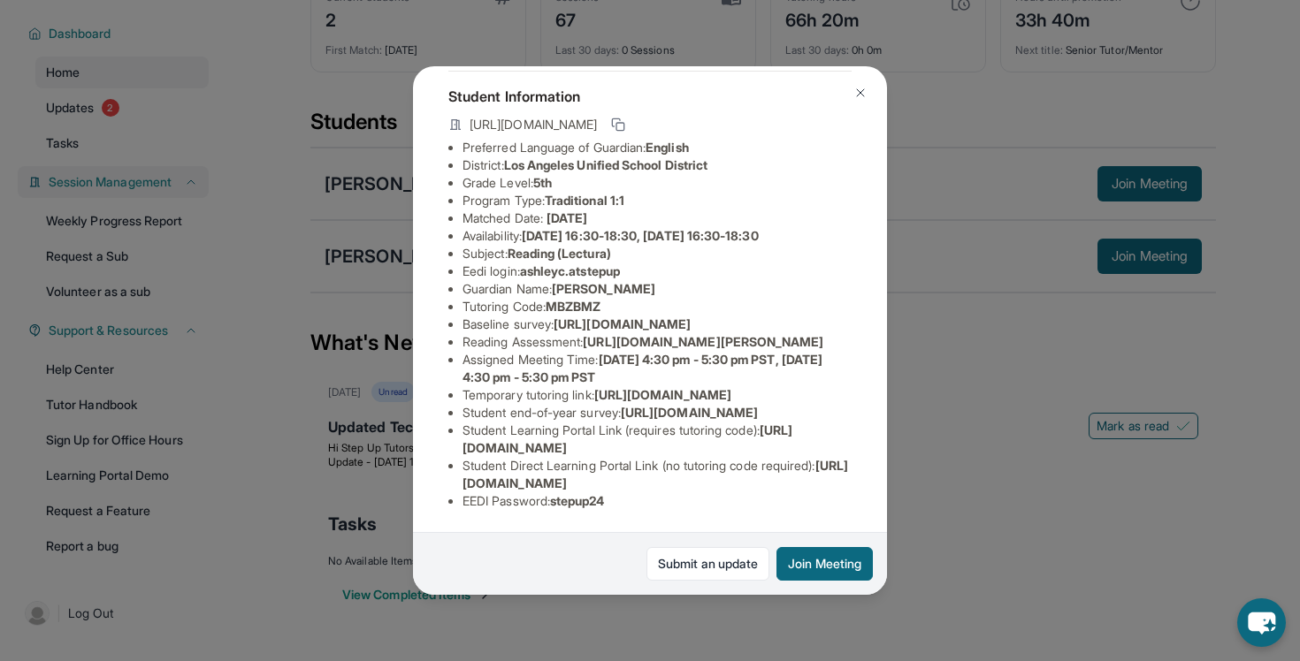
scroll to position [285, 7]
drag, startPoint x: 841, startPoint y: 481, endPoint x: 452, endPoint y: 482, distance: 389.1
click at [452, 482] on ul "Preferred Language of Guardian: English District: [GEOGRAPHIC_DATA] Unified Sch…" at bounding box center [649, 324] width 403 height 371
copy span "[URL][DOMAIN_NAME]"
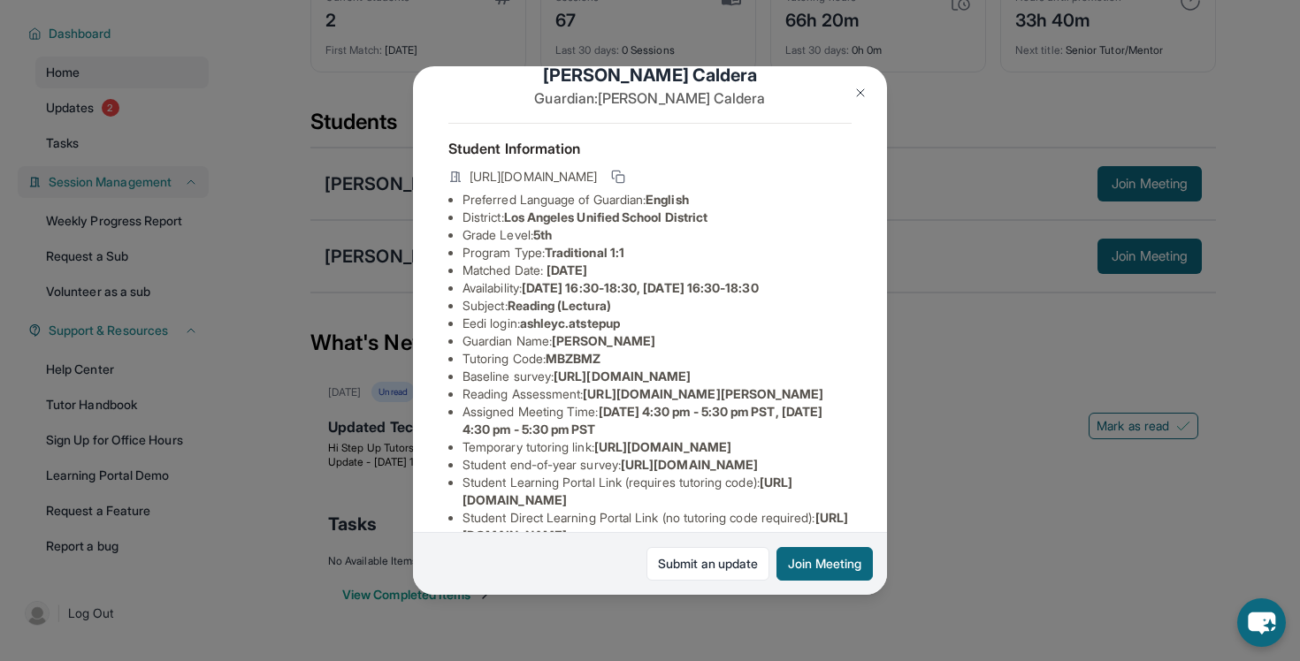
click at [629, 371] on li "Baseline survey : [URL][DOMAIN_NAME]" at bounding box center [656, 377] width 389 height 18
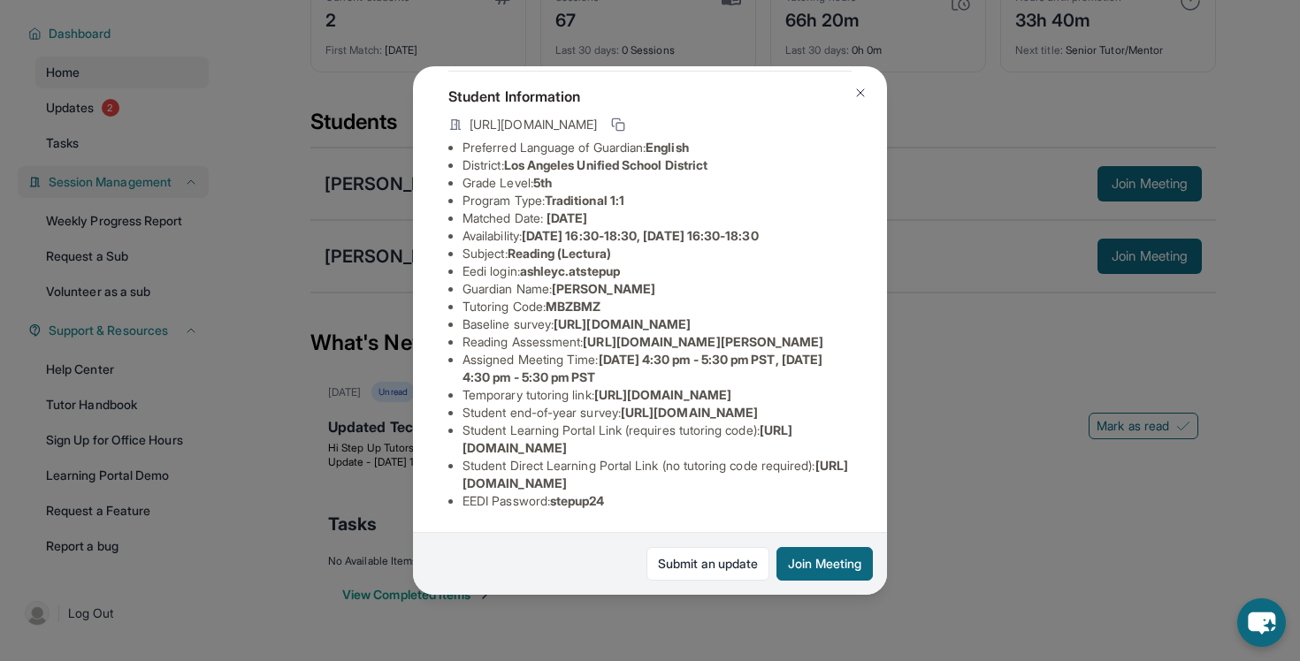
scroll to position [0, 11]
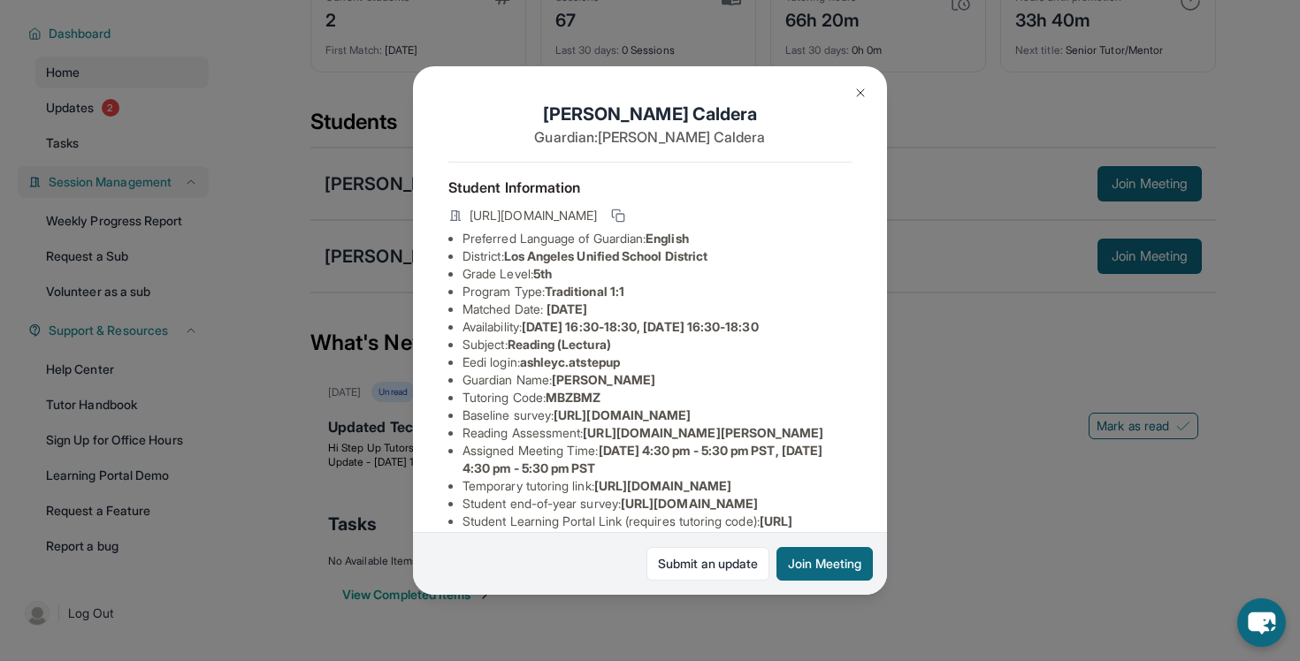
click at [530, 366] on span "ashleyc.atstepup" at bounding box center [570, 362] width 100 height 15
drag, startPoint x: 530, startPoint y: 366, endPoint x: 586, endPoint y: 365, distance: 56.6
click at [587, 365] on span "ashleyc.atstepup" at bounding box center [570, 362] width 100 height 15
copy span "ashleyc.atstepup"
click at [590, 409] on li "Baseline survey : [URL][DOMAIN_NAME]" at bounding box center [656, 416] width 389 height 18
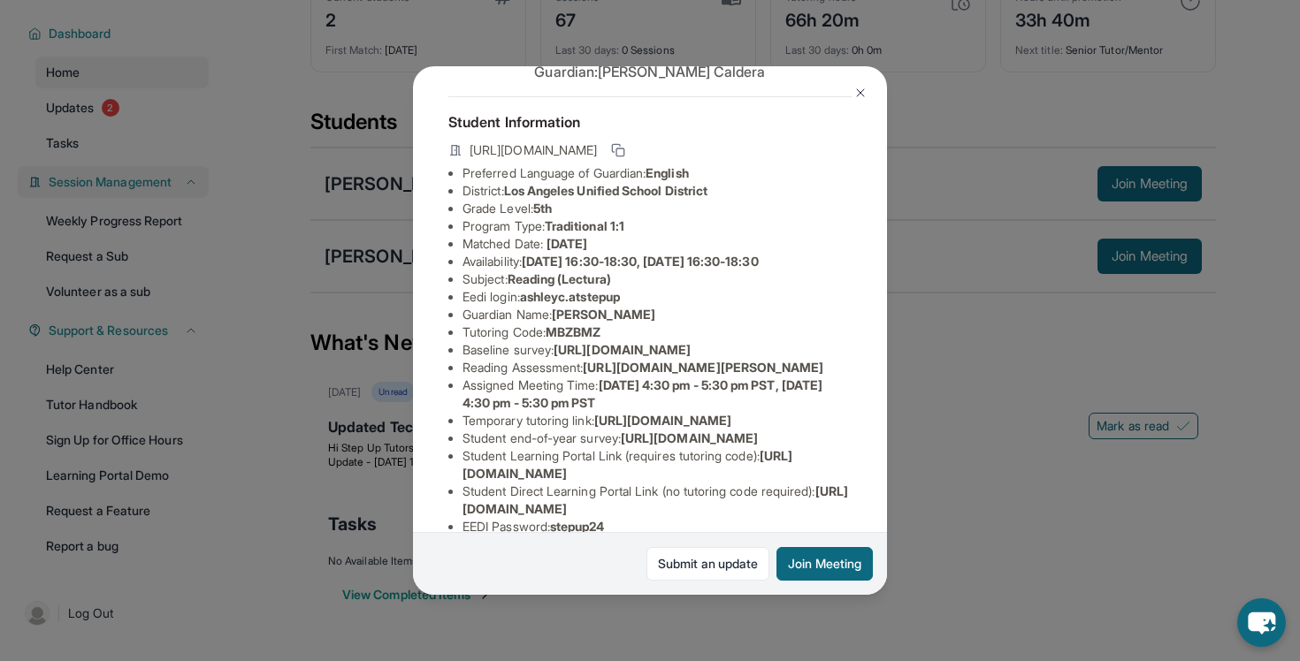
scroll to position [285, 11]
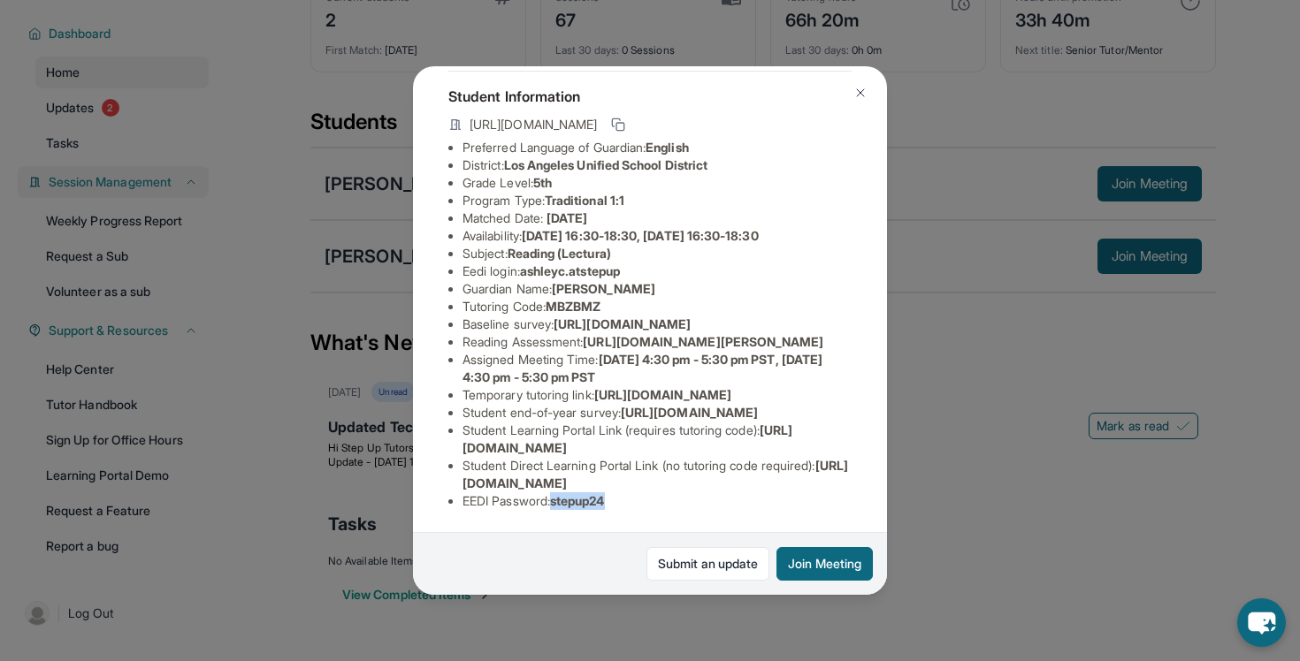
drag, startPoint x: 612, startPoint y: 497, endPoint x: 547, endPoint y: 498, distance: 64.6
click at [547, 498] on li "EEDI Password : stepup24" at bounding box center [656, 502] width 389 height 18
copy span "stepup24"
click at [736, 404] on li "Student end-of-year survey : [URL][DOMAIN_NAME]" at bounding box center [656, 413] width 389 height 18
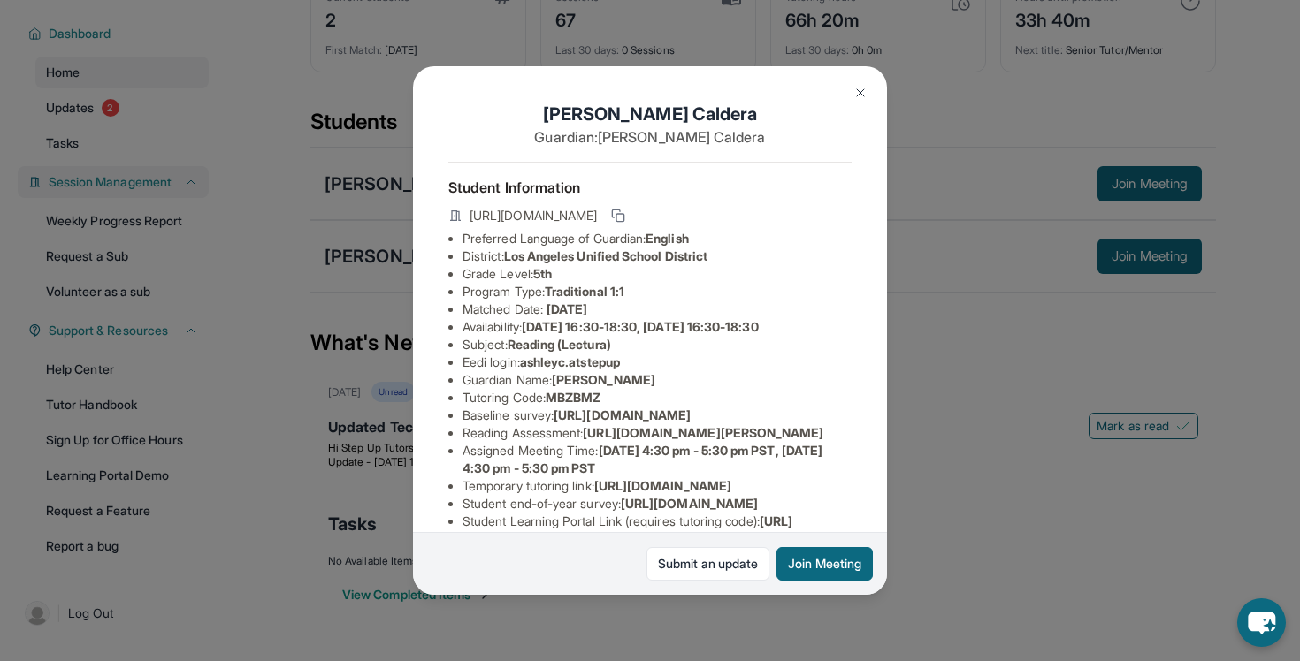
scroll to position [0, 12]
drag, startPoint x: 620, startPoint y: 342, endPoint x: 584, endPoint y: 342, distance: 36.3
click at [584, 342] on li "Subject : Reading (Lectura)" at bounding box center [656, 345] width 389 height 18
click at [584, 342] on span "Reading (Lectura)" at bounding box center [559, 344] width 103 height 15
click at [857, 96] on img at bounding box center [860, 93] width 14 height 14
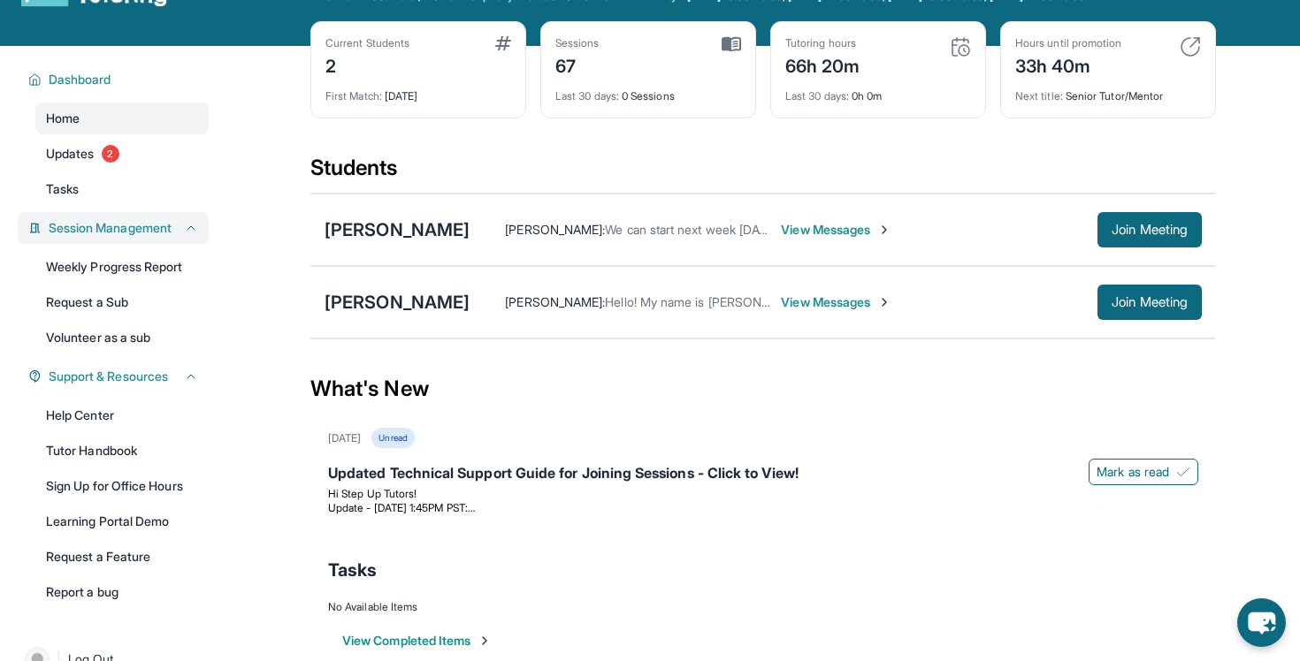
scroll to position [55, 0]
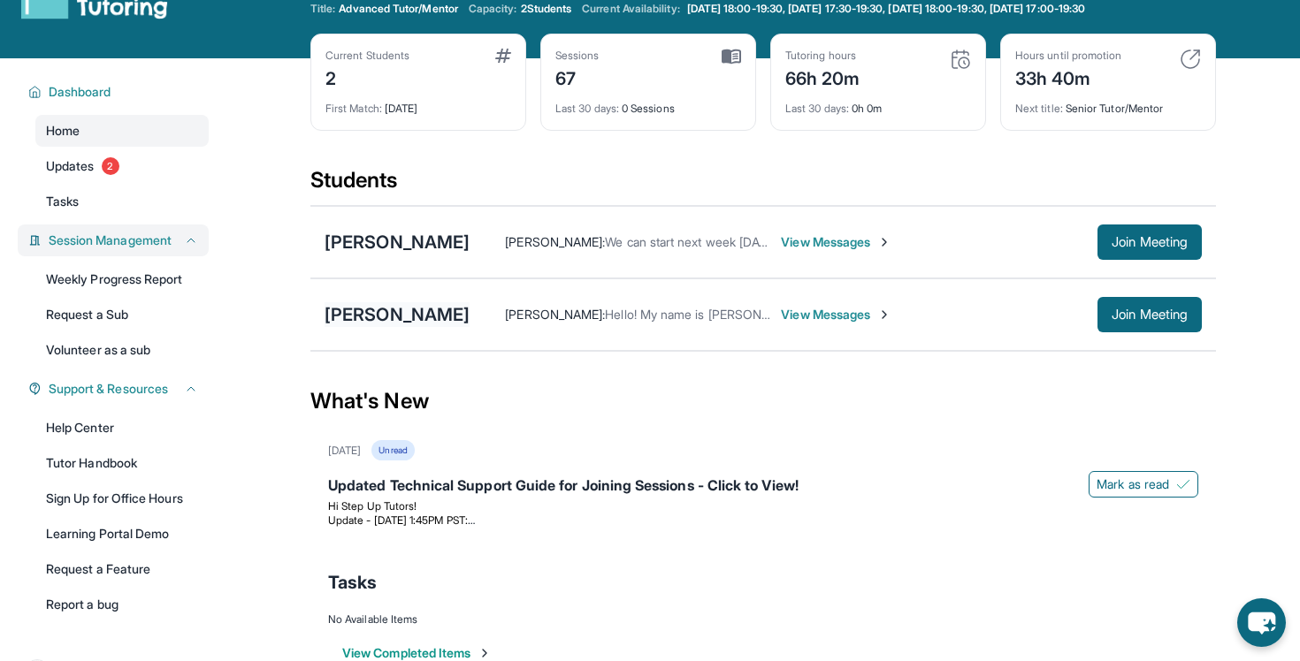
click at [386, 318] on div "[PERSON_NAME]" at bounding box center [397, 314] width 145 height 25
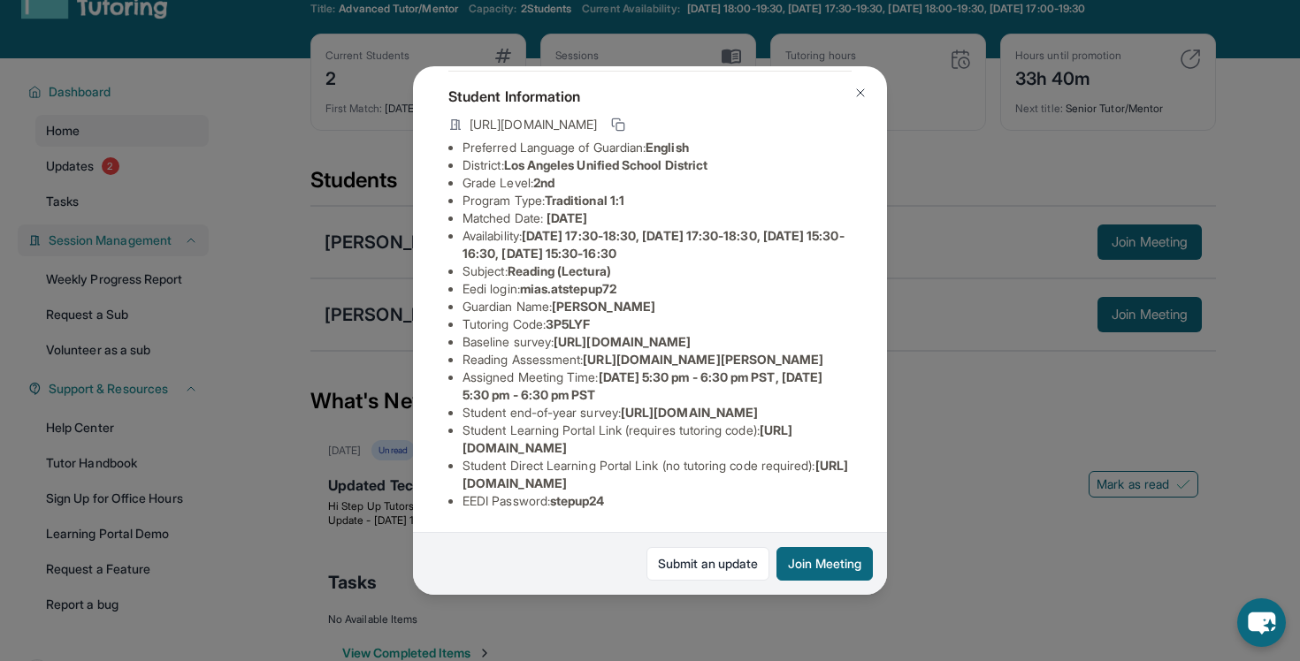
scroll to position [232, 0]
click at [865, 93] on img at bounding box center [860, 93] width 14 height 14
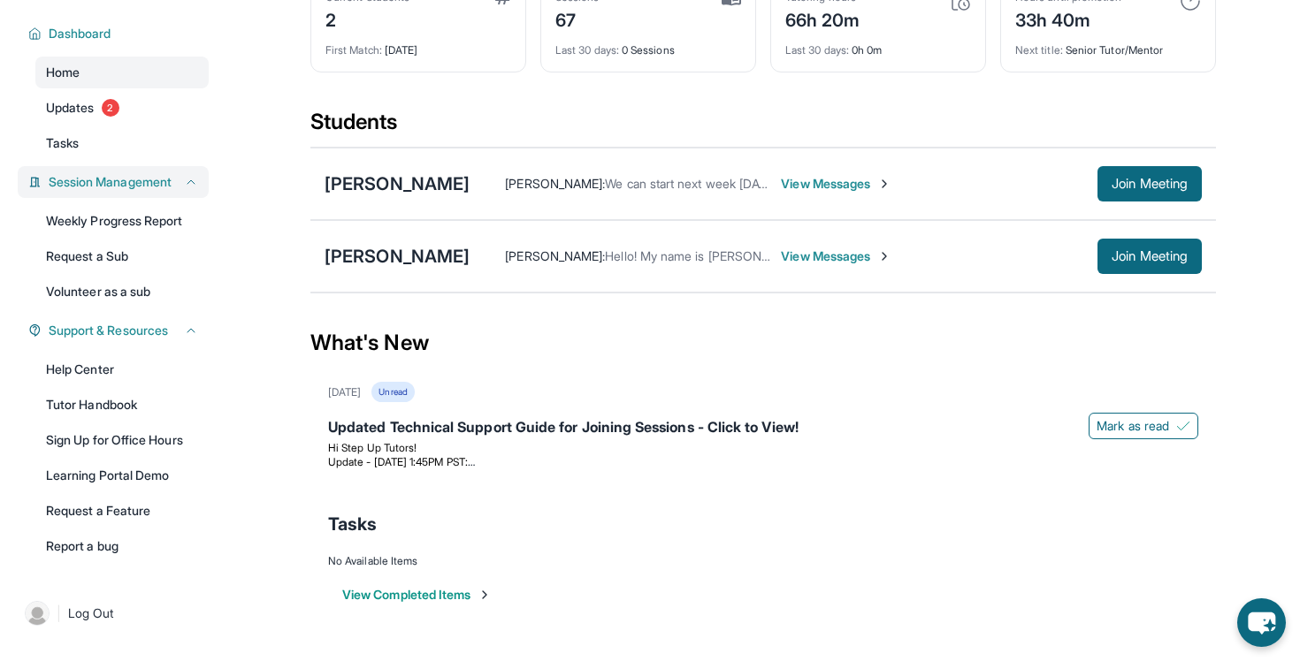
scroll to position [0, 0]
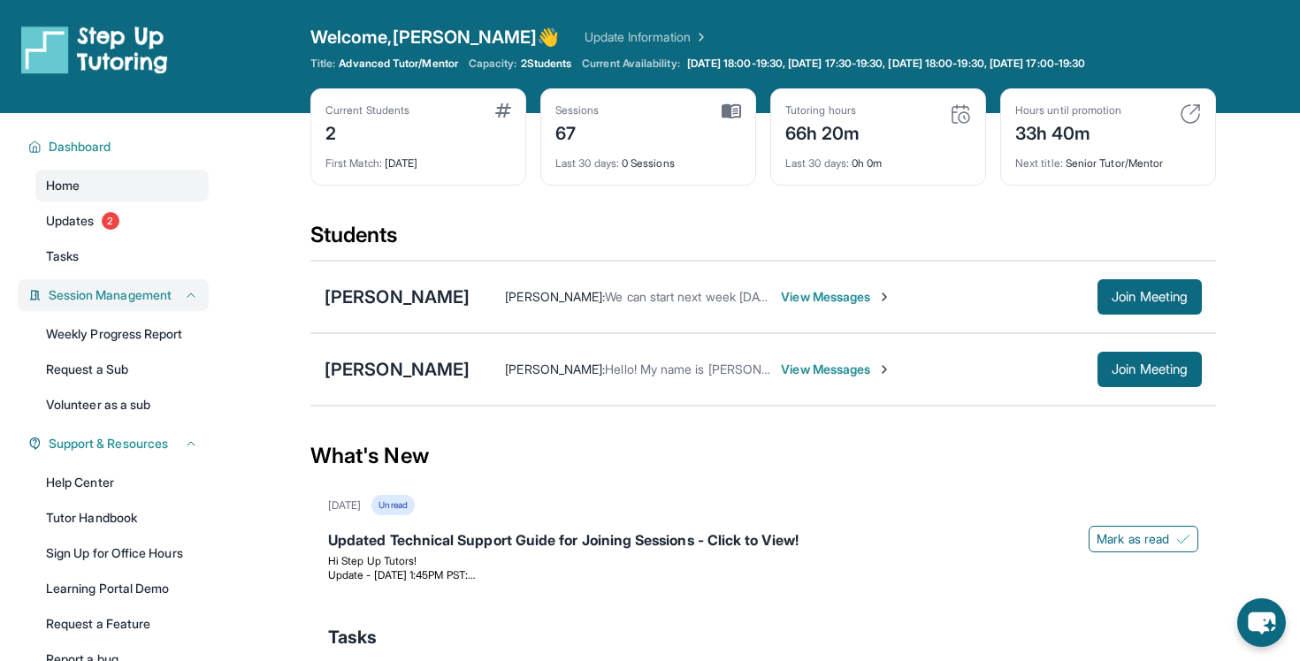
click at [500, 108] on img at bounding box center [503, 110] width 16 height 14
click at [379, 155] on div "First Match : [DATE]" at bounding box center [418, 158] width 186 height 25
click at [584, 31] on link "Update Information" at bounding box center [646, 37] width 124 height 18
click at [459, 34] on span "Welcome, [PERSON_NAME]" at bounding box center [434, 37] width 249 height 25
click at [1053, 137] on div "33h 40m" at bounding box center [1068, 132] width 106 height 28
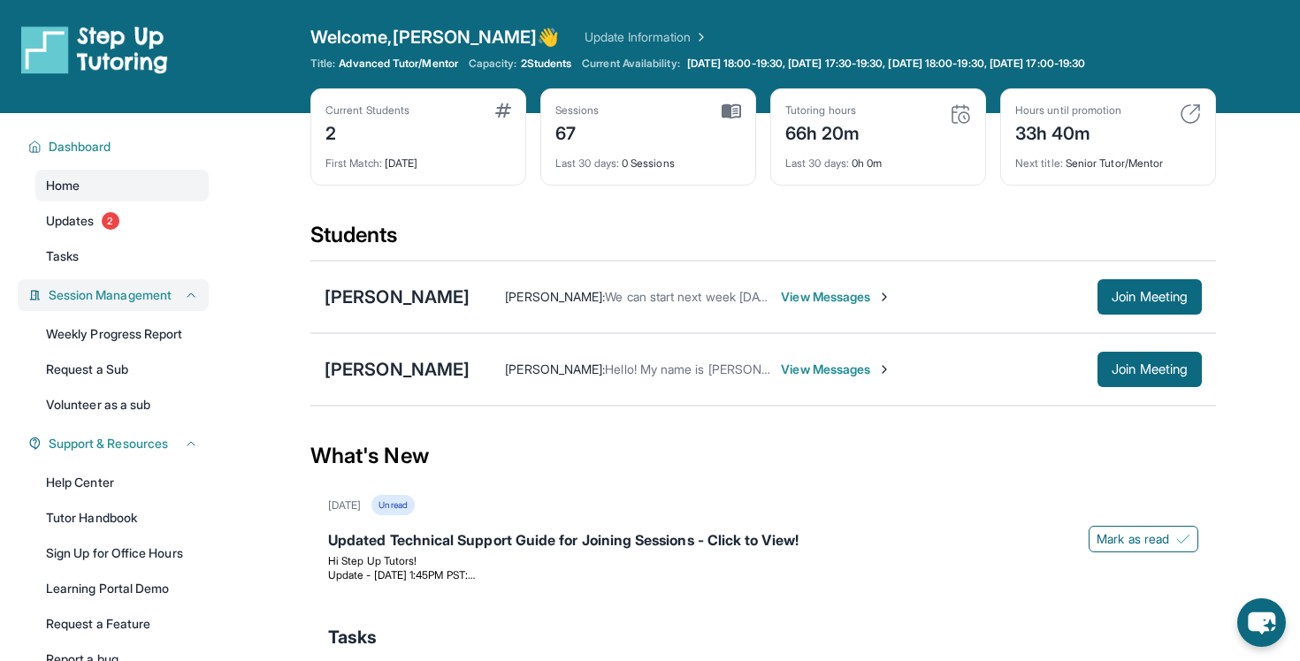
click at [964, 115] on img at bounding box center [960, 113] width 21 height 21
click at [798, 158] on span "Last 30 days :" at bounding box center [817, 163] width 64 height 13
click at [104, 255] on link "Tasks" at bounding box center [121, 257] width 173 height 32
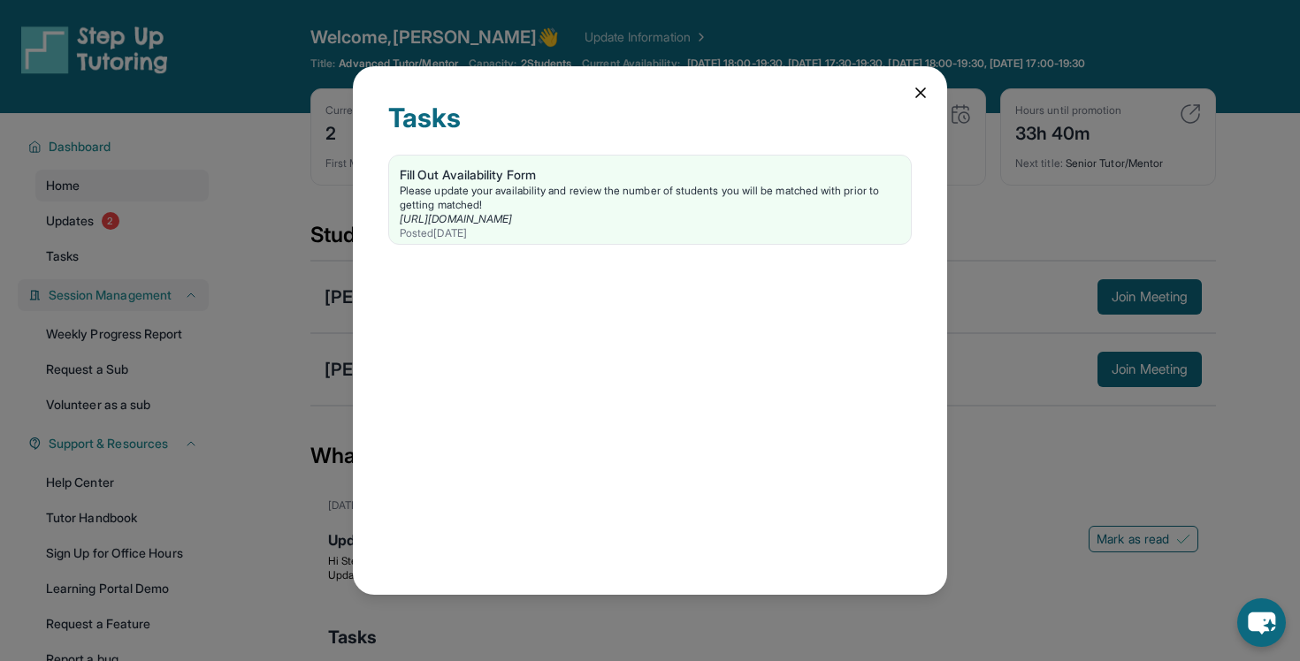
click at [918, 89] on icon at bounding box center [920, 92] width 9 height 9
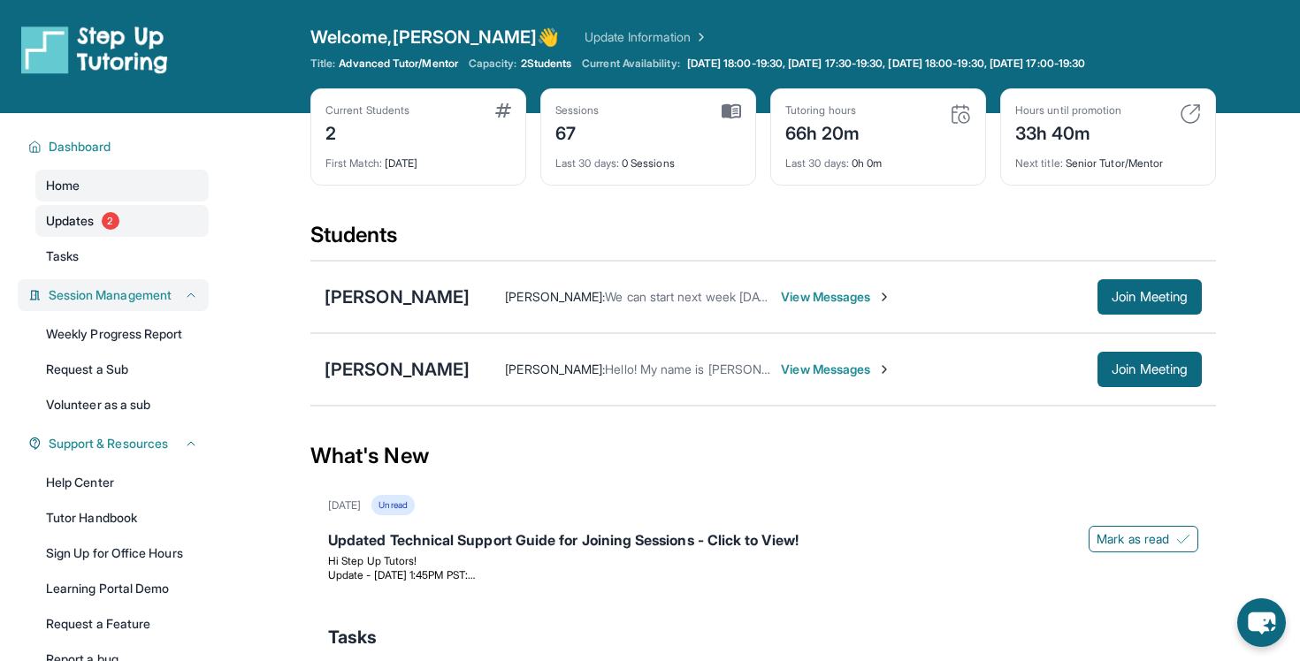
click at [141, 222] on link "Updates 2" at bounding box center [121, 221] width 173 height 32
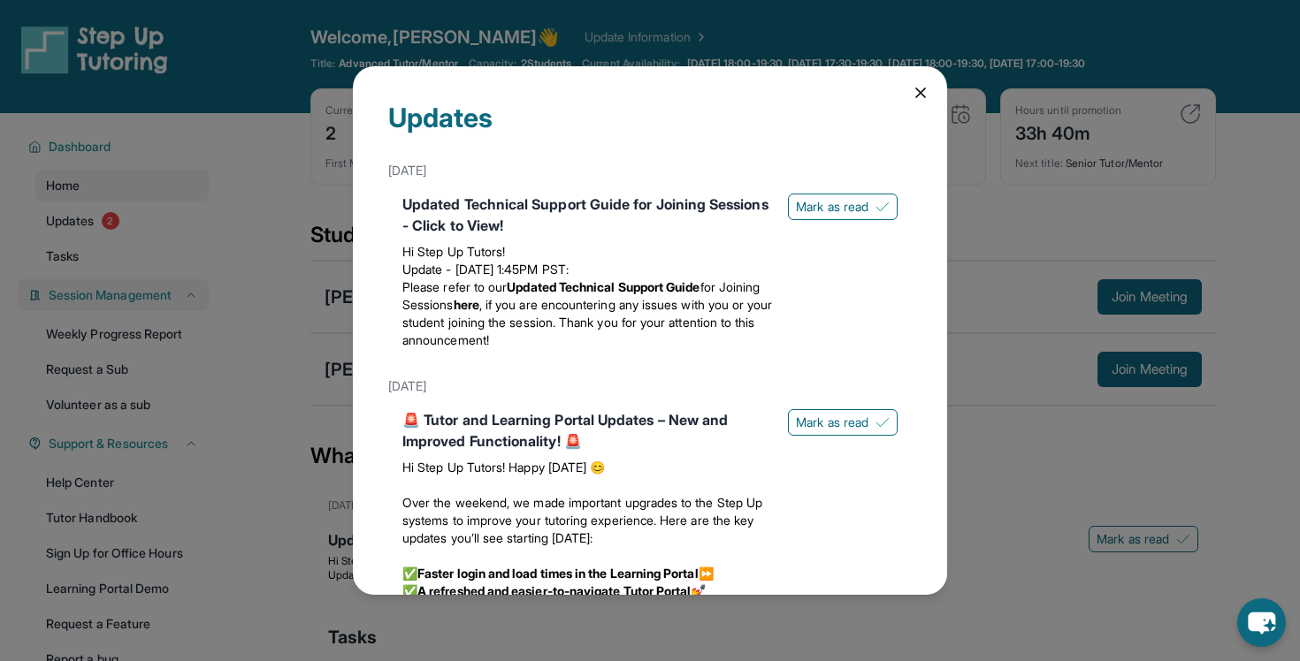
click at [920, 97] on icon at bounding box center [921, 93] width 18 height 18
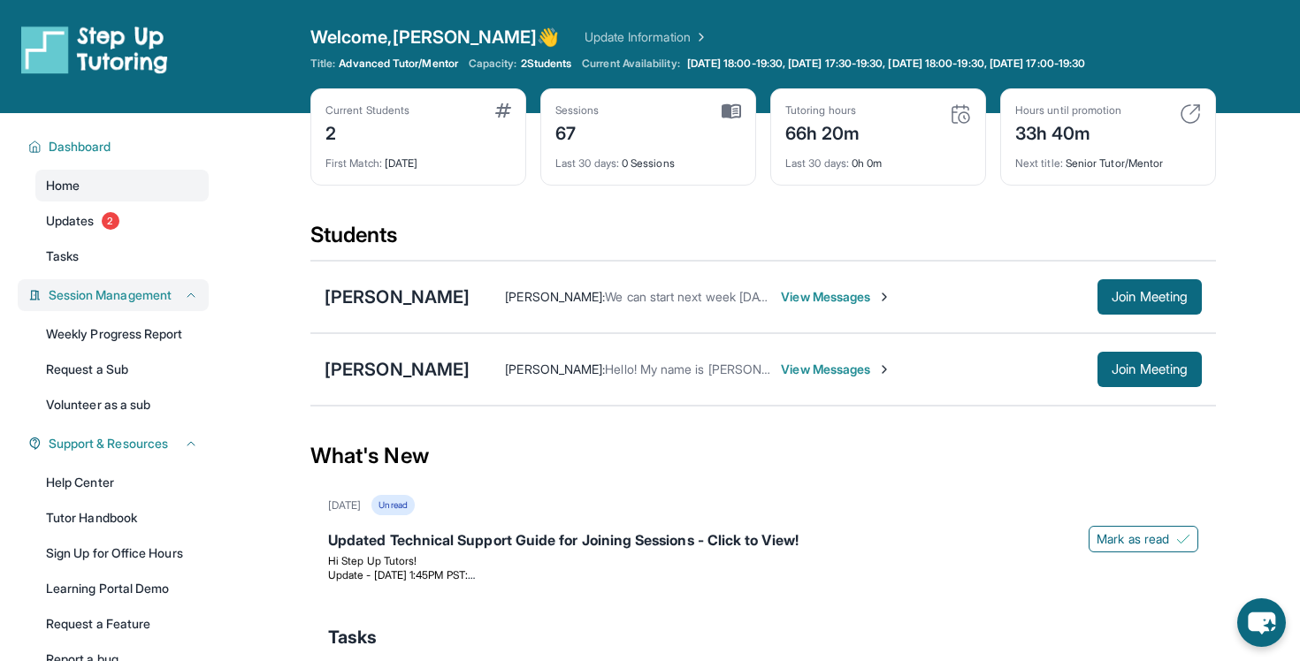
scroll to position [100, 0]
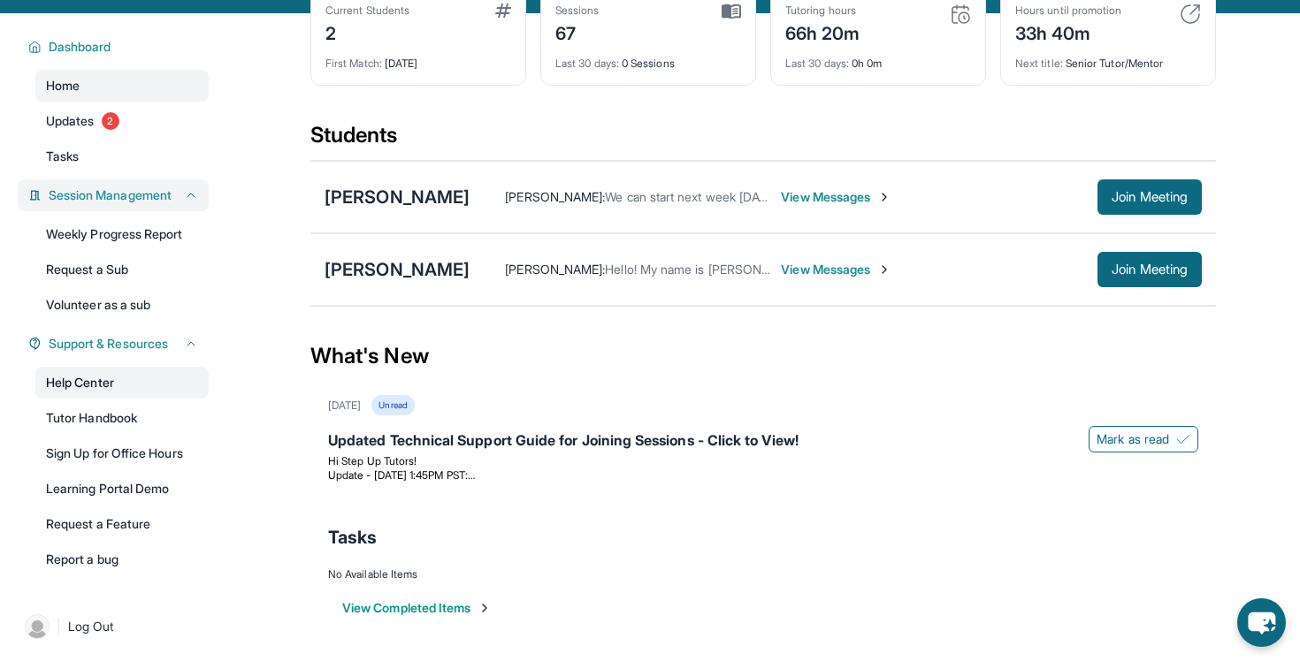
click at [138, 393] on link "Help Center" at bounding box center [121, 383] width 173 height 32
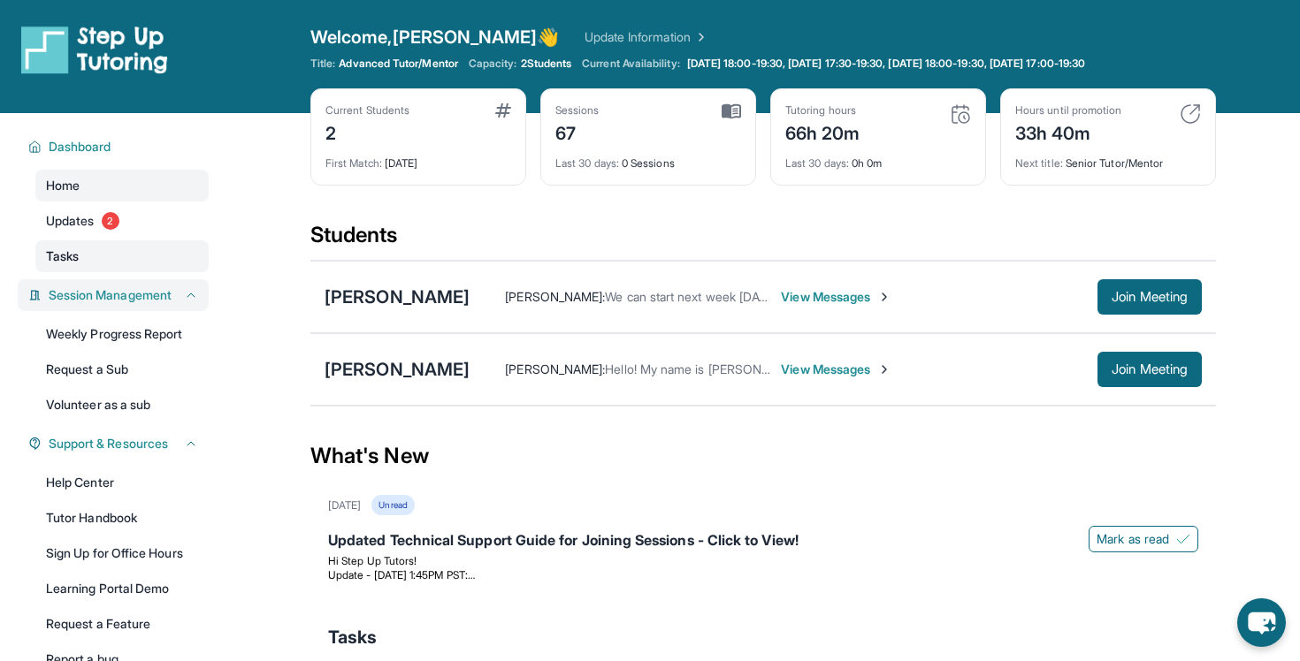
click at [91, 242] on link "Tasks" at bounding box center [121, 257] width 173 height 32
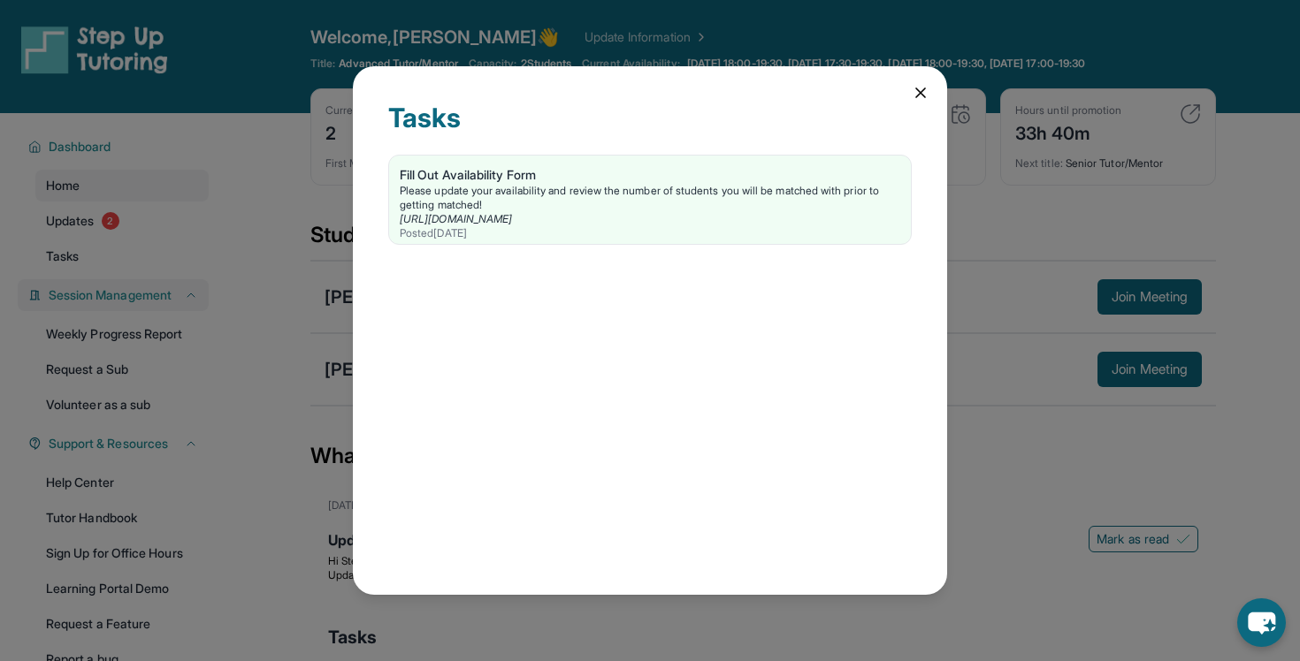
click at [125, 226] on div "Tasks Fill Out Availability Form Please update your availability and review the…" at bounding box center [650, 330] width 1300 height 661
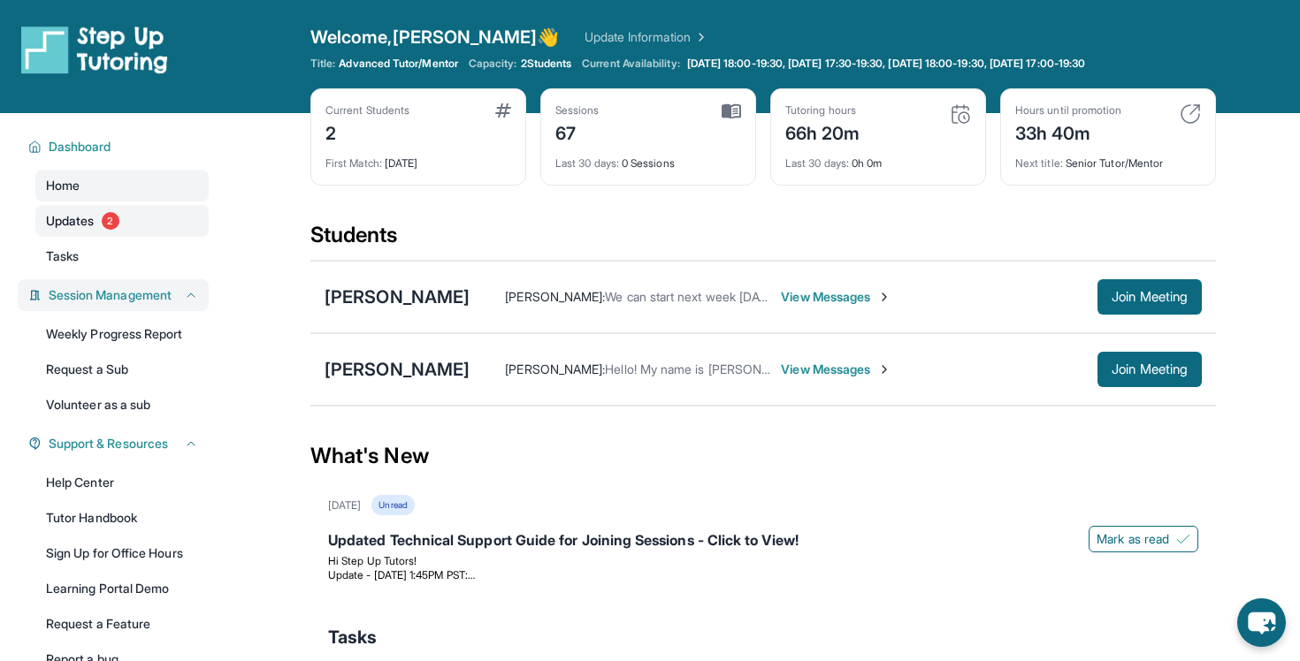
click at [126, 232] on link "Updates 2" at bounding box center [121, 221] width 173 height 32
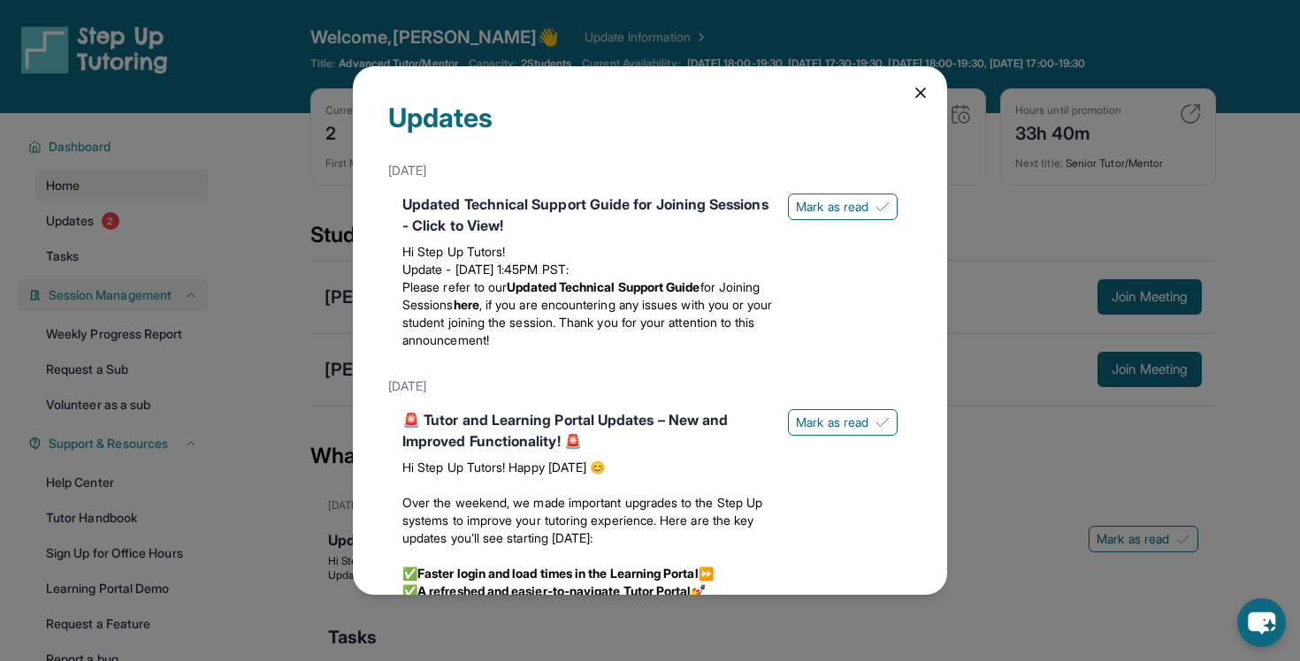
click at [901, 104] on div "Updates" at bounding box center [649, 128] width 523 height 53
click at [914, 100] on icon at bounding box center [921, 93] width 18 height 18
